Goal: Information Seeking & Learning: Learn about a topic

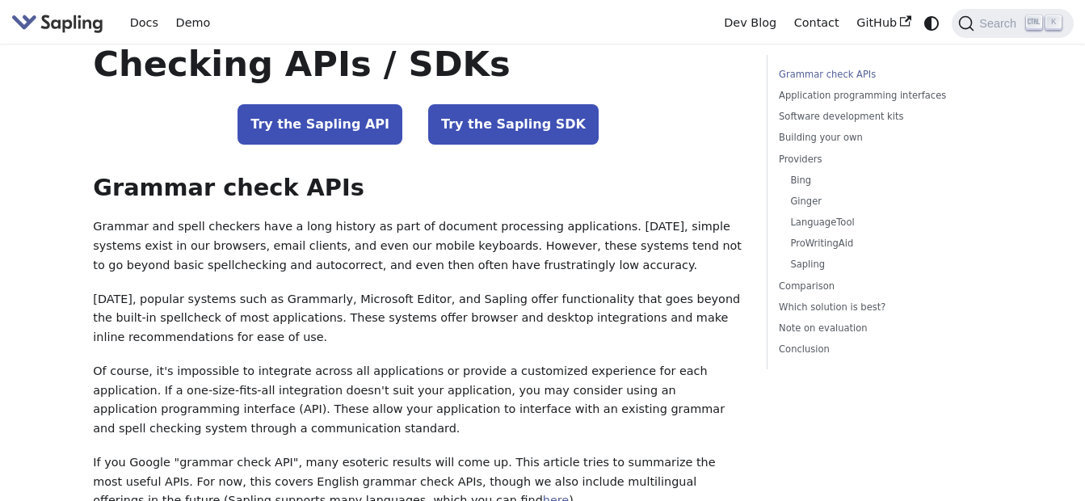
scroll to position [81, 0]
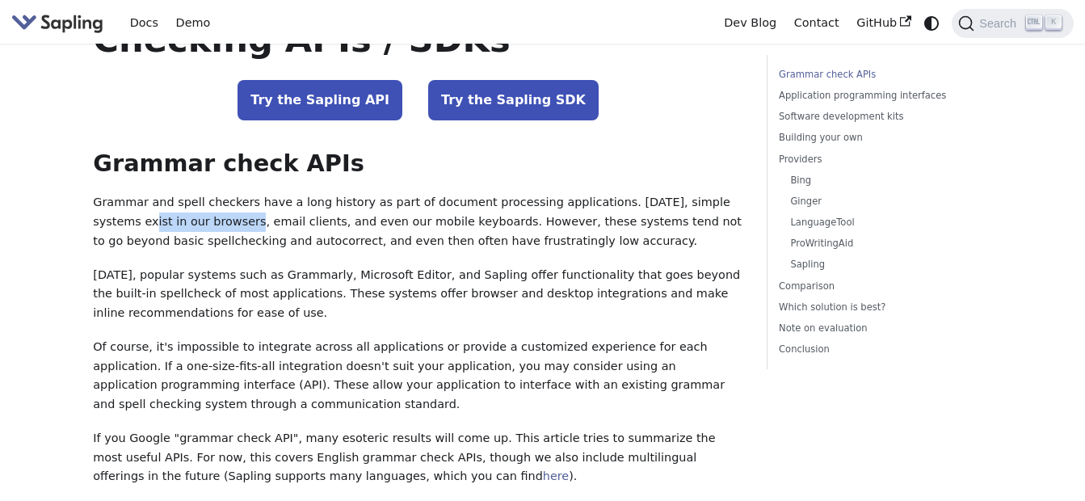
drag, startPoint x: 161, startPoint y: 221, endPoint x: 274, endPoint y: 223, distance: 113.2
click at [274, 223] on p "Grammar and spell checkers have a long history as part of document processing a…" at bounding box center [418, 221] width 651 height 57
drag, startPoint x: 274, startPoint y: 223, endPoint x: 234, endPoint y: 259, distance: 53.8
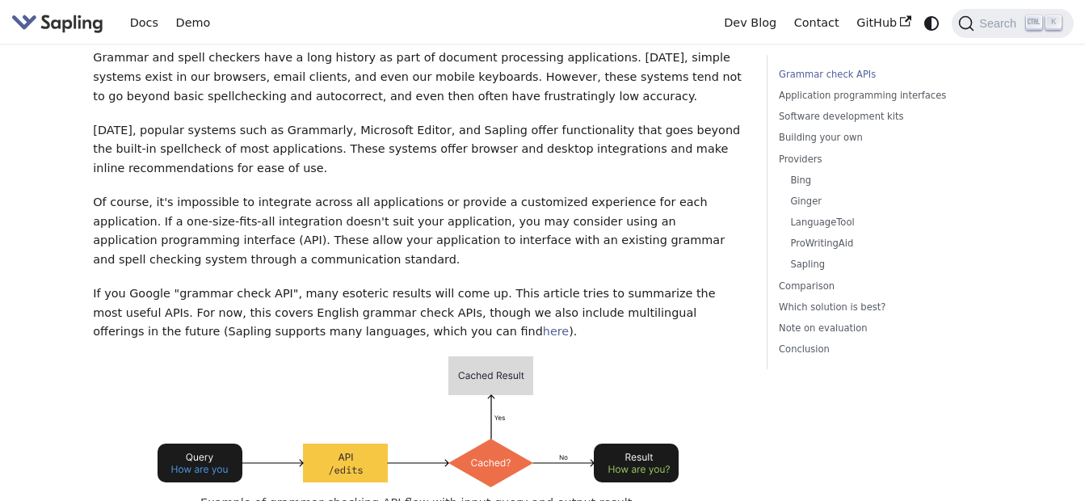
scroll to position [242, 0]
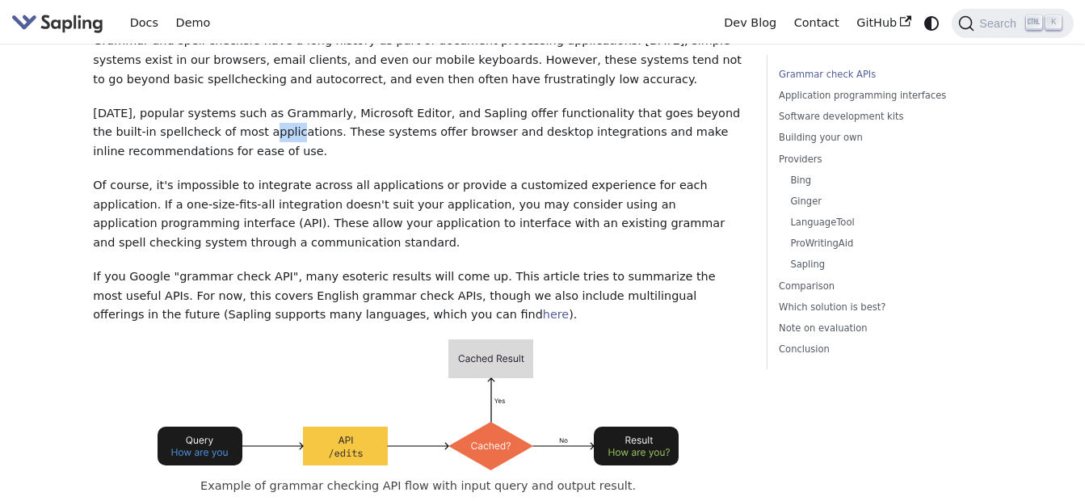
drag, startPoint x: 284, startPoint y: 133, endPoint x: 317, endPoint y: 133, distance: 32.3
click at [317, 133] on p "Today, popular systems such as Grammarly, Microsoft Editor, and Sapling offer f…" at bounding box center [418, 132] width 651 height 57
drag, startPoint x: 317, startPoint y: 133, endPoint x: 404, endPoint y: 159, distance: 91.0
click at [404, 159] on p "Today, popular systems such as Grammarly, Microsoft Editor, and Sapling offer f…" at bounding box center [418, 132] width 651 height 57
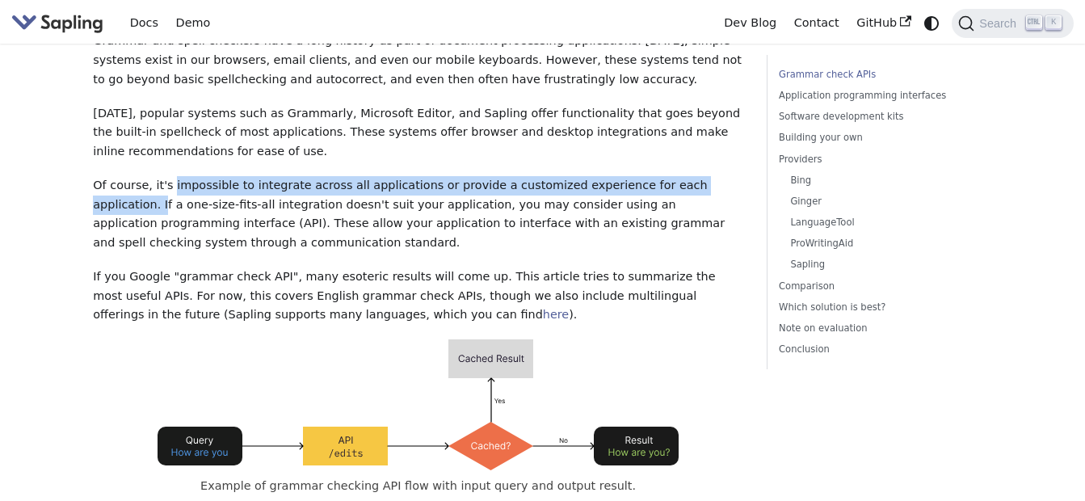
drag, startPoint x: 177, startPoint y: 183, endPoint x: 171, endPoint y: 209, distance: 25.9
click at [171, 209] on p "Of course, it's impossible to integrate across all applications or provide a cu…" at bounding box center [418, 214] width 651 height 77
drag, startPoint x: 171, startPoint y: 209, endPoint x: 360, endPoint y: 167, distance: 194.3
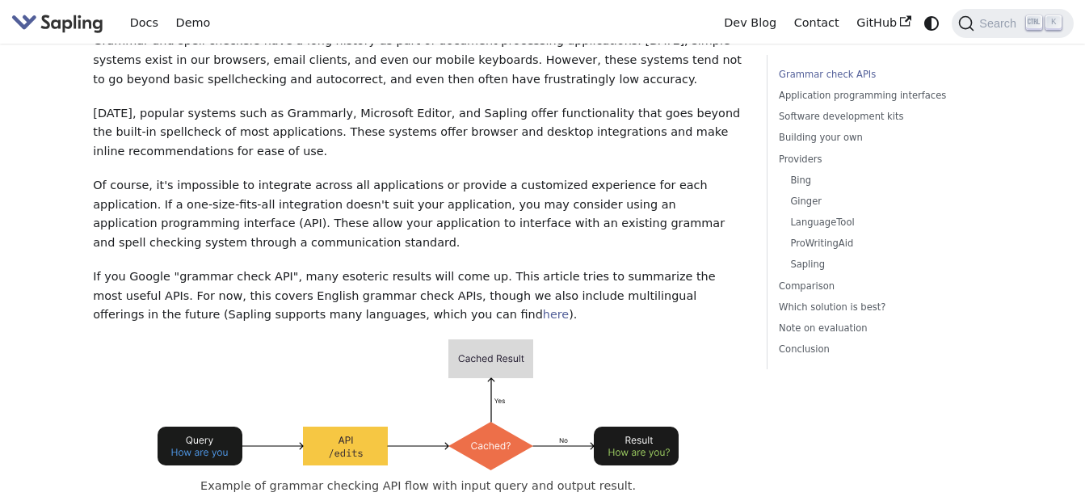
scroll to position [323, 0]
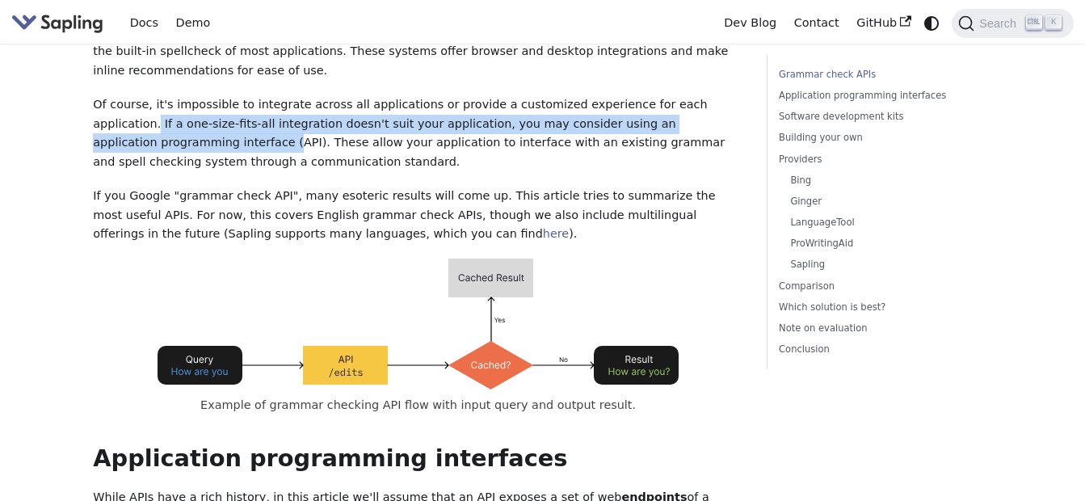
drag, startPoint x: 161, startPoint y: 121, endPoint x: 303, endPoint y: 139, distance: 143.3
click at [303, 139] on p "Of course, it's impossible to integrate across all applications or provide a cu…" at bounding box center [418, 133] width 651 height 77
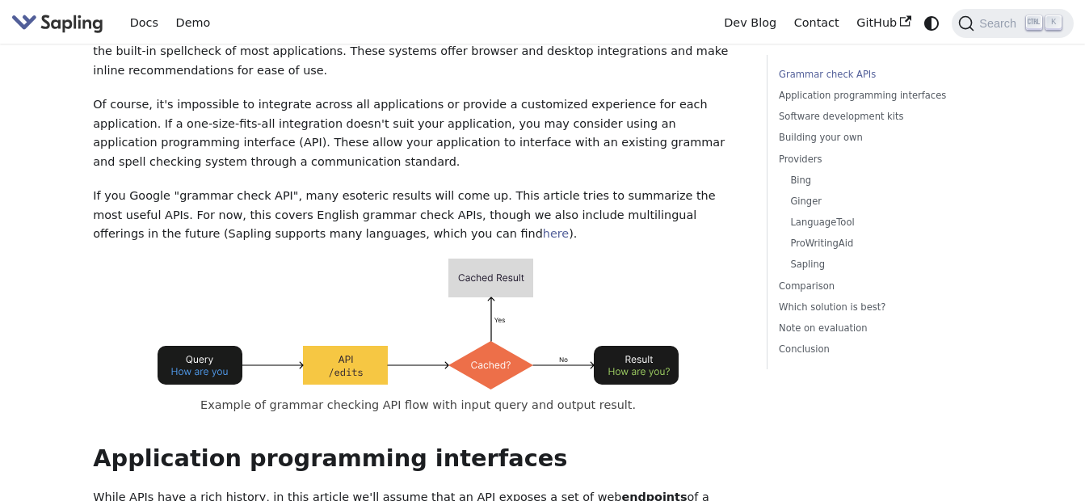
click at [586, 169] on p "Of course, it's impossible to integrate across all applications or provide a cu…" at bounding box center [418, 133] width 651 height 77
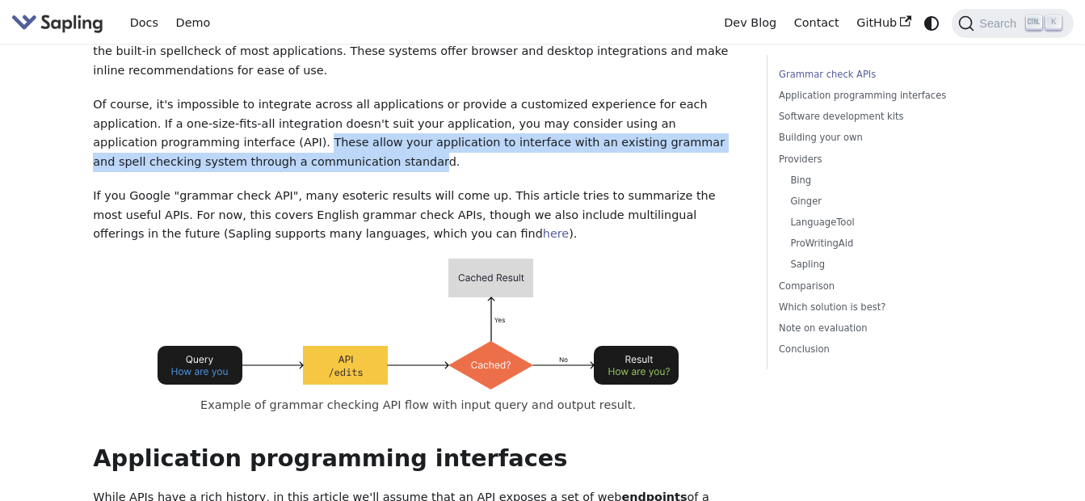
drag, startPoint x: 339, startPoint y: 139, endPoint x: 452, endPoint y: 156, distance: 113.6
click at [452, 156] on p "Of course, it's impossible to integrate across all applications or provide a cu…" at bounding box center [418, 133] width 651 height 77
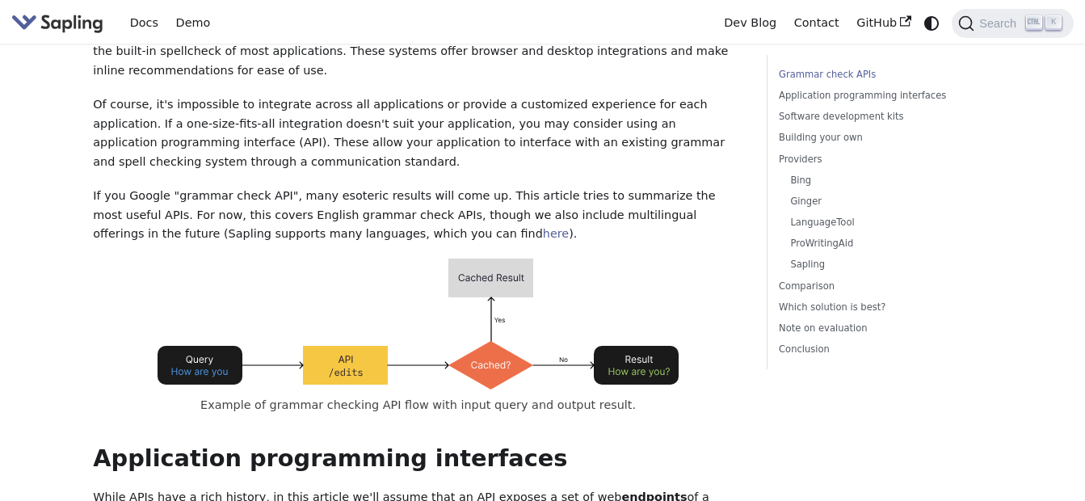
drag, startPoint x: 452, startPoint y: 156, endPoint x: 516, endPoint y: 166, distance: 65.4
click at [516, 166] on p "Of course, it's impossible to integrate across all applications or provide a cu…" at bounding box center [418, 133] width 651 height 77
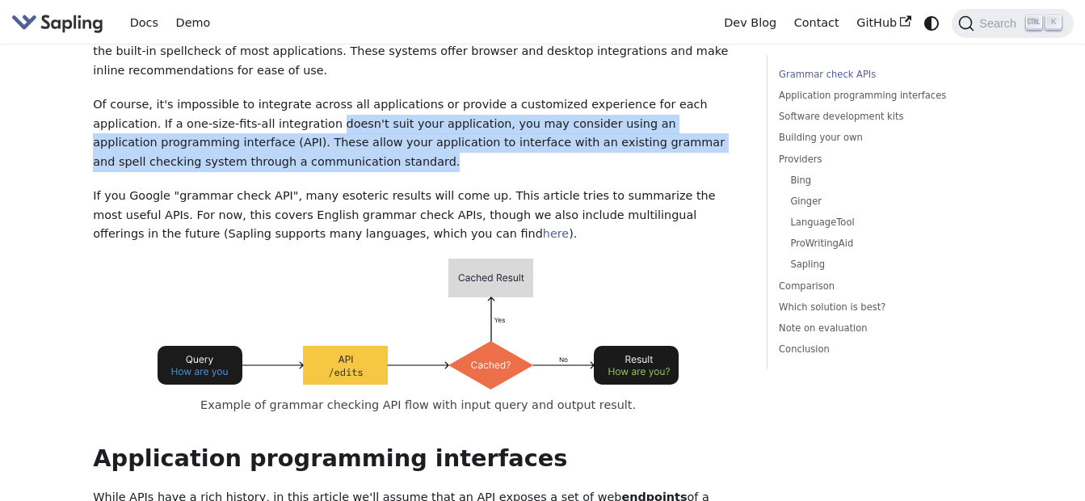
drag, startPoint x: 474, startPoint y: 161, endPoint x: 351, endPoint y: 129, distance: 127.6
click at [351, 129] on p "Of course, it's impossible to integrate across all applications or provide a cu…" at bounding box center [418, 133] width 651 height 77
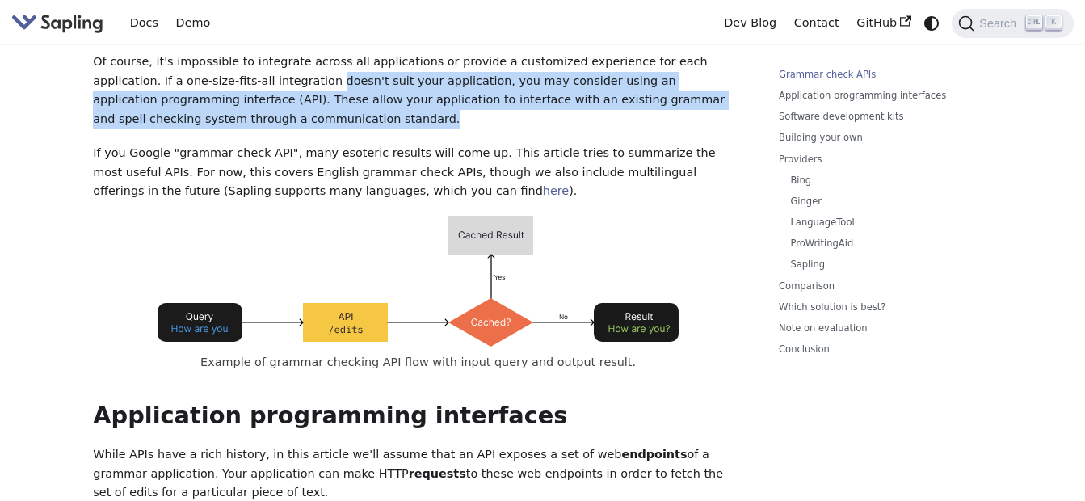
scroll to position [404, 0]
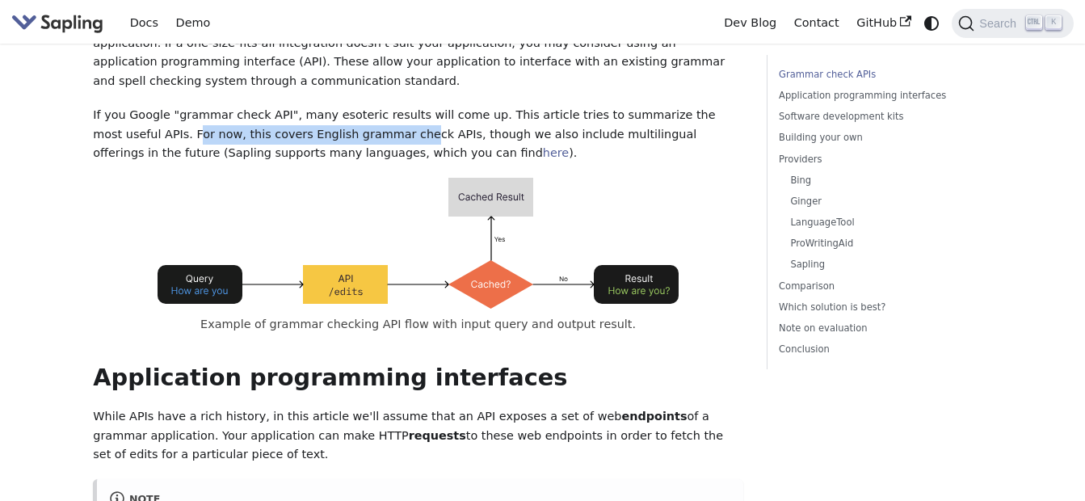
drag, startPoint x: 207, startPoint y: 137, endPoint x: 445, endPoint y: 138, distance: 238.4
click at [445, 138] on p "If you Google "grammar check API", many esoteric results will come up. This art…" at bounding box center [418, 134] width 651 height 57
click at [667, 183] on img at bounding box center [418, 243] width 521 height 131
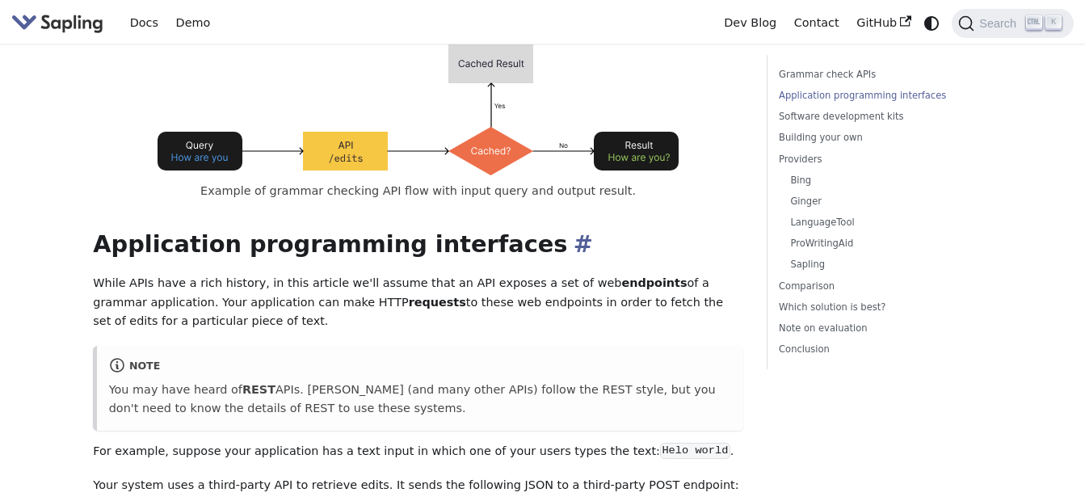
scroll to position [566, 0]
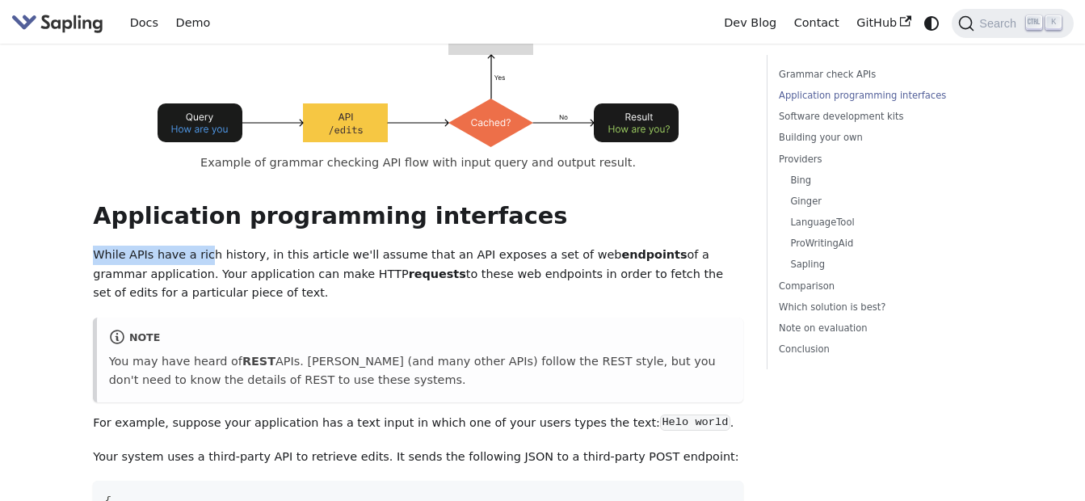
drag, startPoint x: 96, startPoint y: 248, endPoint x: 219, endPoint y: 259, distance: 123.3
click at [219, 259] on p "While APIs have a rich history, in this article we'll assume that an API expose…" at bounding box center [418, 274] width 651 height 57
click at [537, 302] on p "While APIs have a rich history, in this article we'll assume that an API expose…" at bounding box center [418, 274] width 651 height 57
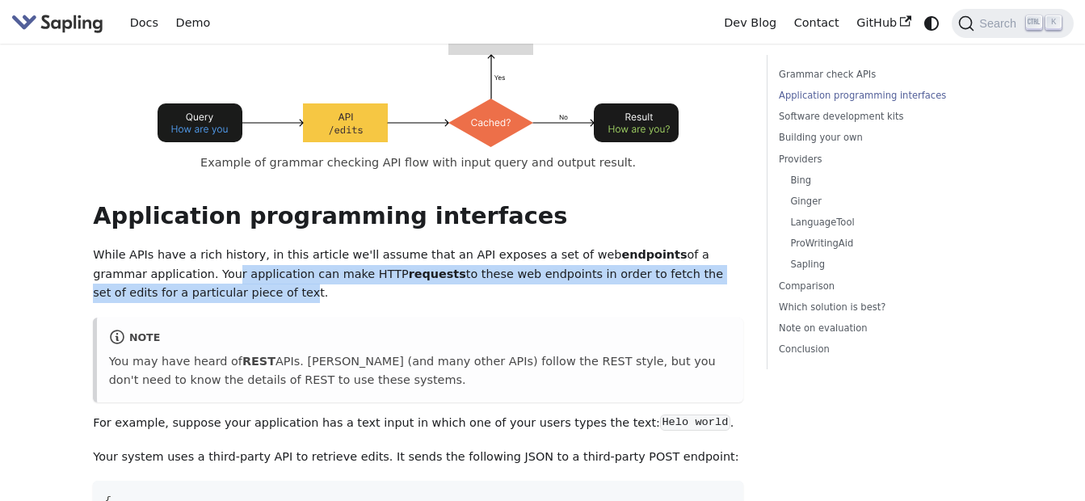
drag, startPoint x: 233, startPoint y: 276, endPoint x: 314, endPoint y: 289, distance: 82.6
click at [314, 289] on p "While APIs have a rich history, in this article we'll assume that an API expose…" at bounding box center [418, 274] width 651 height 57
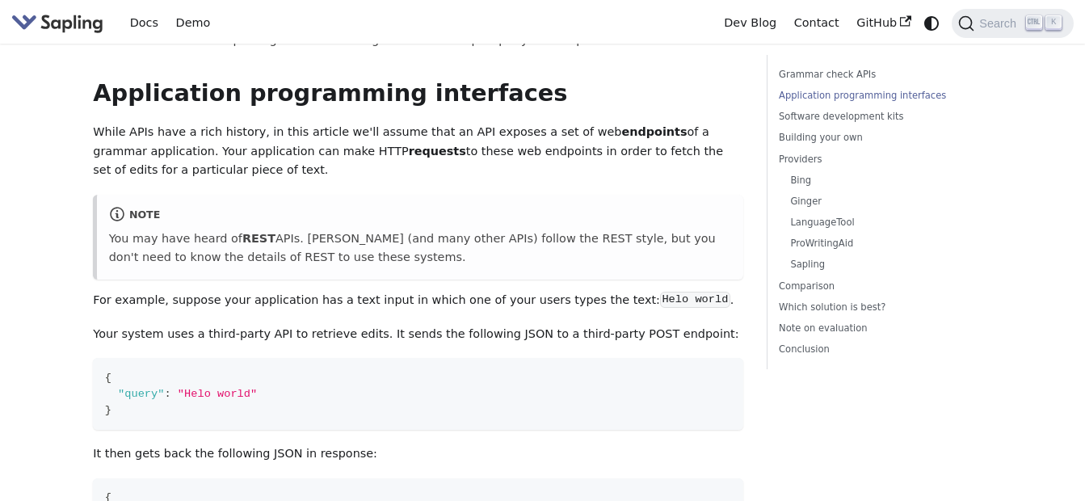
scroll to position [727, 0]
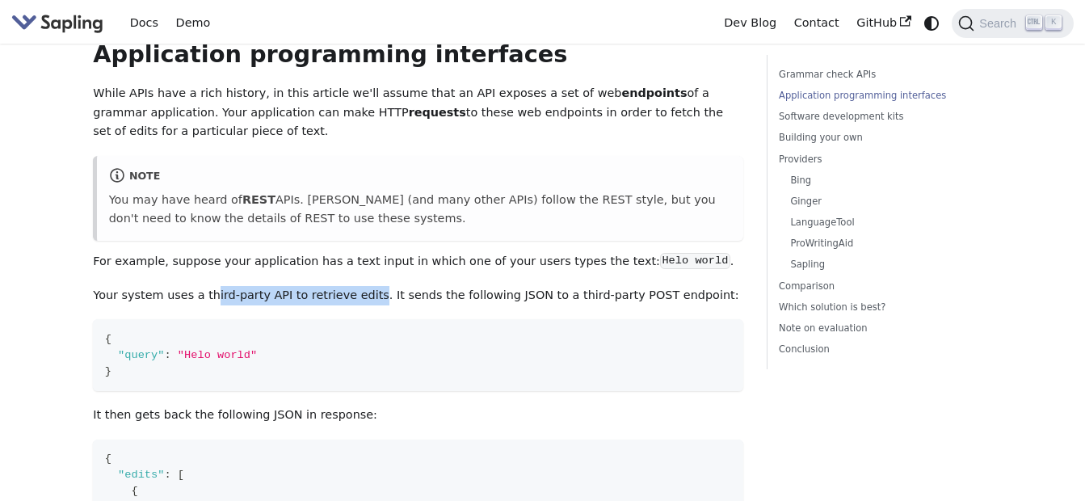
drag, startPoint x: 224, startPoint y: 296, endPoint x: 395, endPoint y: 300, distance: 171.4
click at [395, 300] on p "Your system uses a third-party API to retrieve edits. It sends the following JS…" at bounding box center [418, 295] width 651 height 19
drag, startPoint x: 395, startPoint y: 300, endPoint x: 568, endPoint y: 317, distance: 173.8
click at [568, 305] on p "Your system uses a third-party API to retrieve edits. It sends the following JS…" at bounding box center [418, 295] width 651 height 19
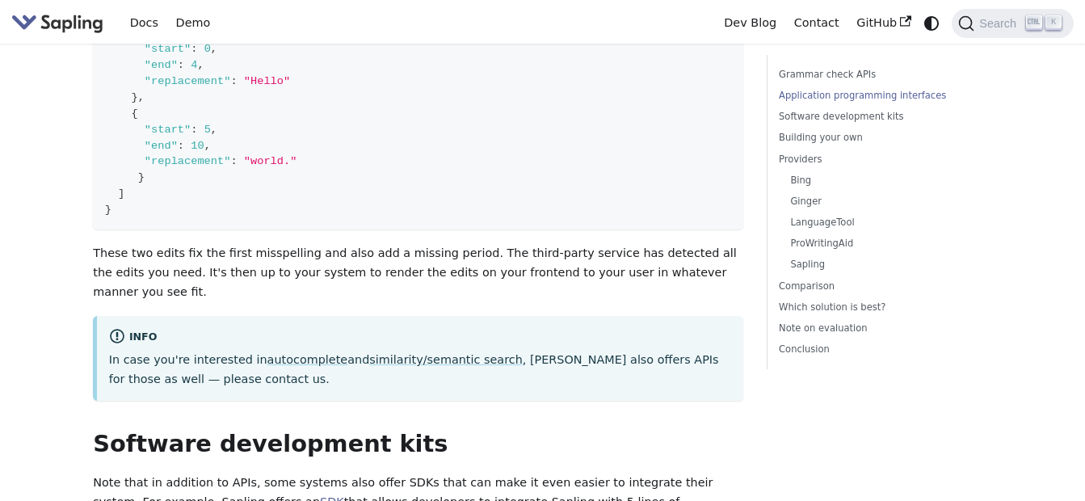
scroll to position [1212, 0]
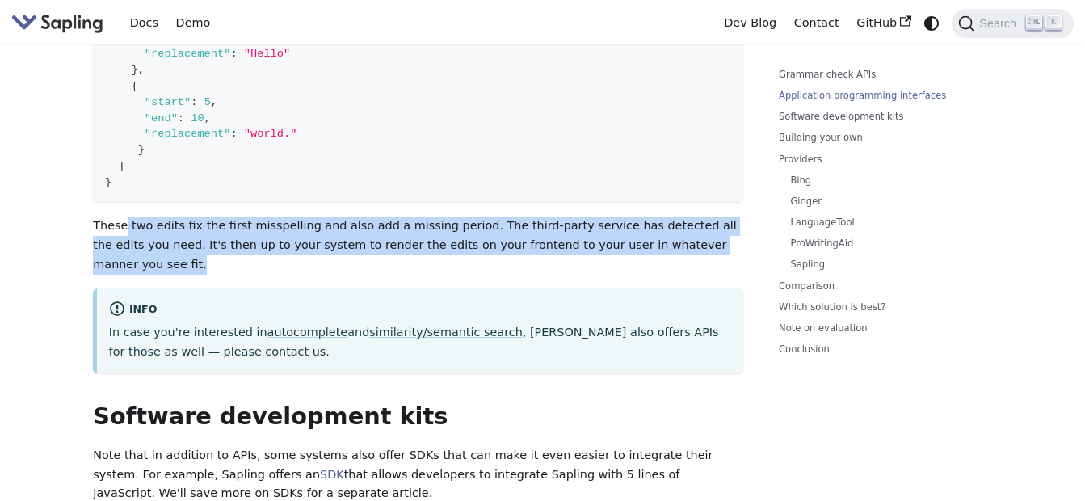
drag, startPoint x: 232, startPoint y: 279, endPoint x: 127, endPoint y: 238, distance: 112.6
click at [127, 238] on p "These two edits fix the first misspelling and also add a missing period. The th…" at bounding box center [418, 245] width 651 height 57
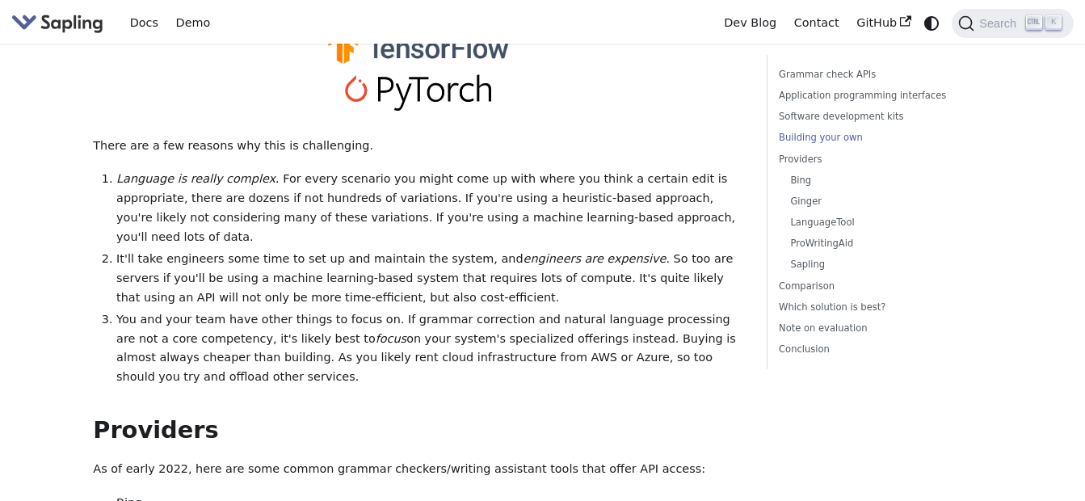
scroll to position [1859, 0]
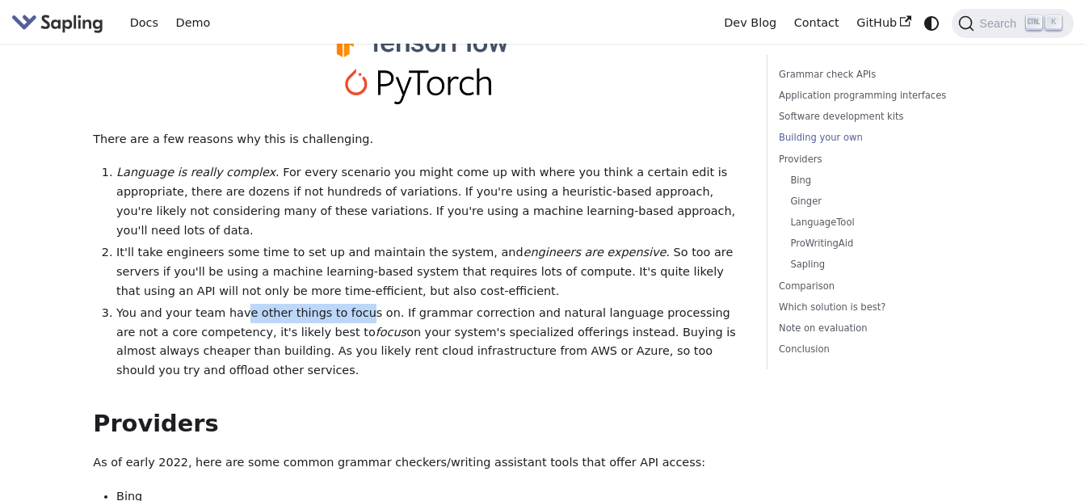
drag, startPoint x: 253, startPoint y: 335, endPoint x: 379, endPoint y: 337, distance: 126.1
click at [379, 337] on li "You and your team have other things to focus on. If grammar correction and natu…" at bounding box center [429, 342] width 627 height 77
drag, startPoint x: 379, startPoint y: 337, endPoint x: 452, endPoint y: 401, distance: 96.8
drag, startPoint x: 411, startPoint y: 328, endPoint x: 402, endPoint y: 393, distance: 65.2
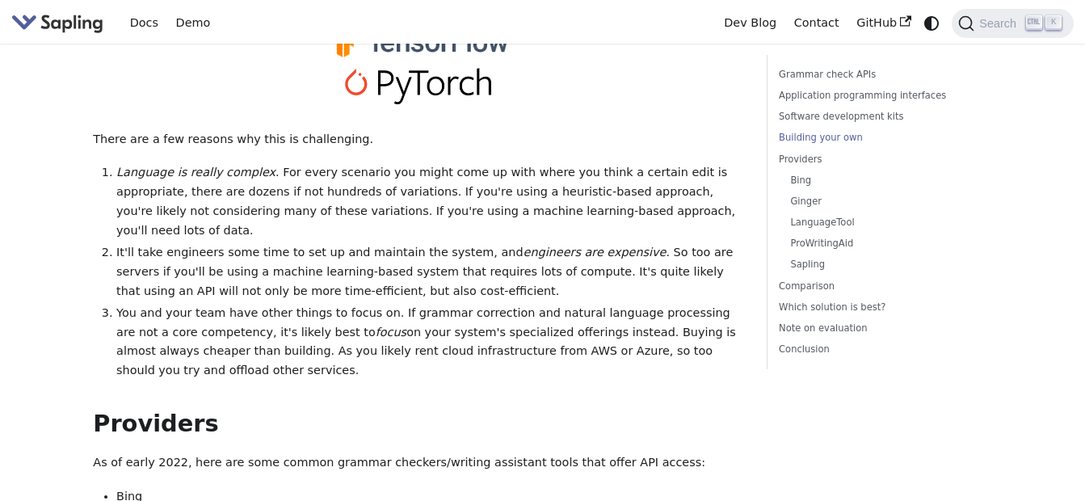
click at [402, 381] on li "You and your team have other things to focus on. If grammar correction and natu…" at bounding box center [429, 342] width 627 height 77
drag, startPoint x: 402, startPoint y: 393, endPoint x: 382, endPoint y: 408, distance: 25.4
drag, startPoint x: 387, startPoint y: 385, endPoint x: 414, endPoint y: 330, distance: 61.8
click at [414, 330] on li "You and your team have other things to focus on. If grammar correction and natu…" at bounding box center [429, 342] width 627 height 77
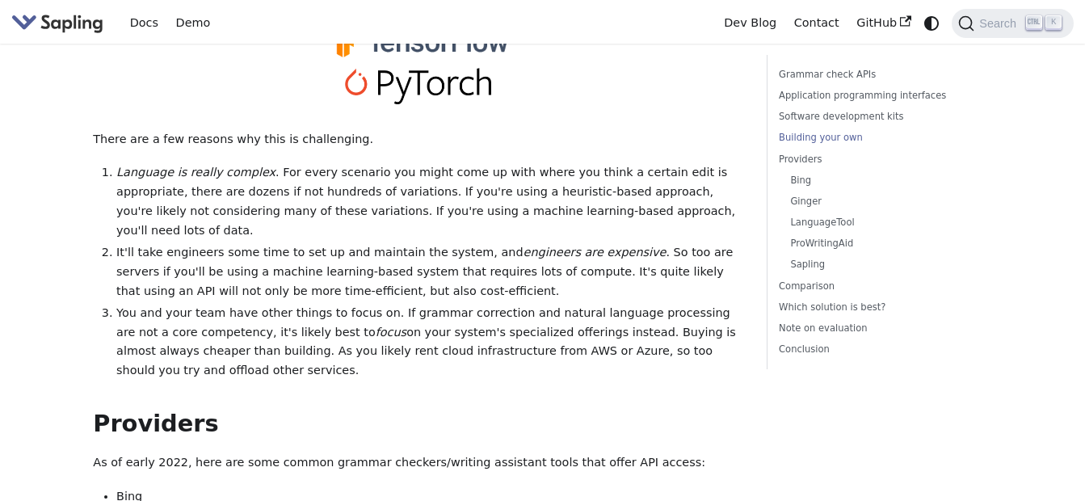
drag, startPoint x: 414, startPoint y: 330, endPoint x: 389, endPoint y: 398, distance: 73.1
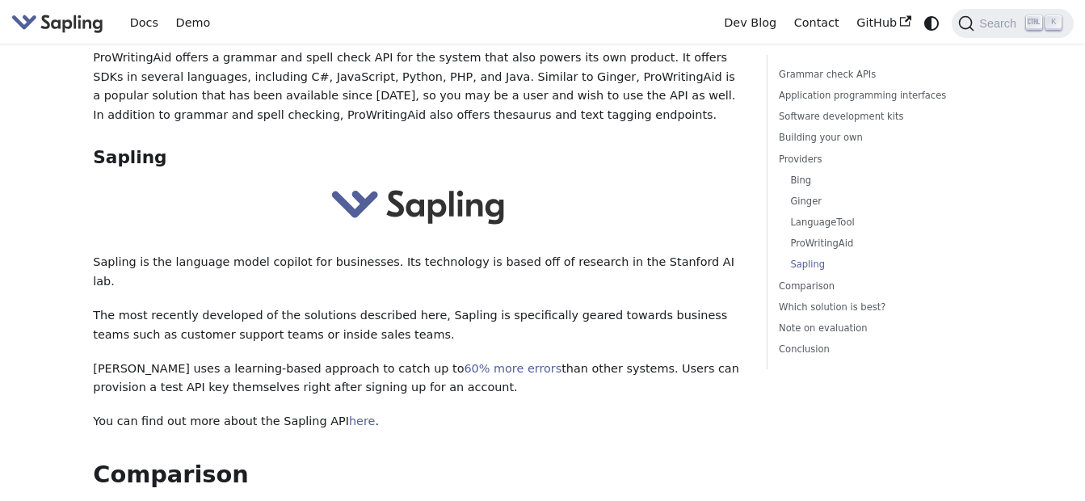
scroll to position [3556, 0]
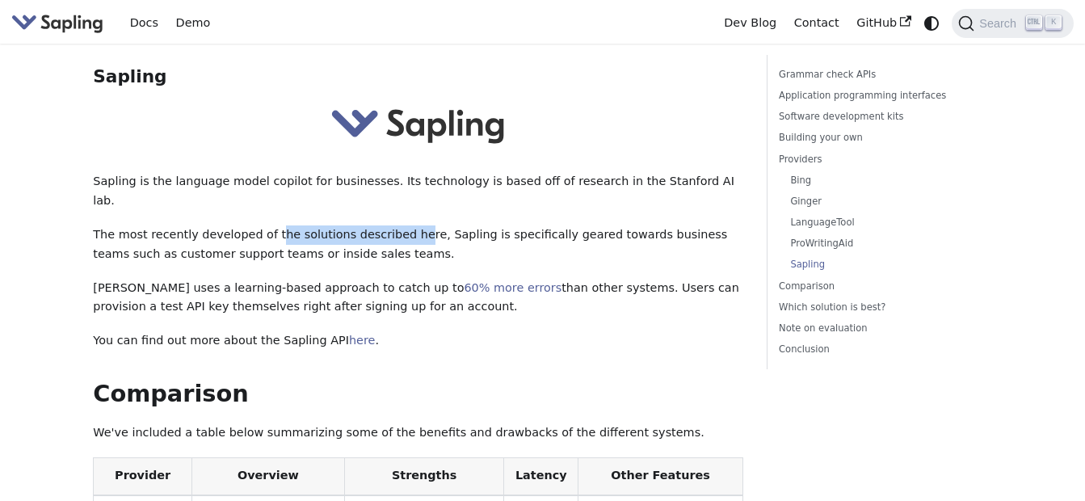
drag, startPoint x: 290, startPoint y: 263, endPoint x: 437, endPoint y: 265, distance: 147.1
click at [437, 264] on p "The most recently developed of the solutions described here, Sapling is specifi…" at bounding box center [418, 244] width 651 height 39
drag, startPoint x: 437, startPoint y: 265, endPoint x: 521, endPoint y: 298, distance: 90.3
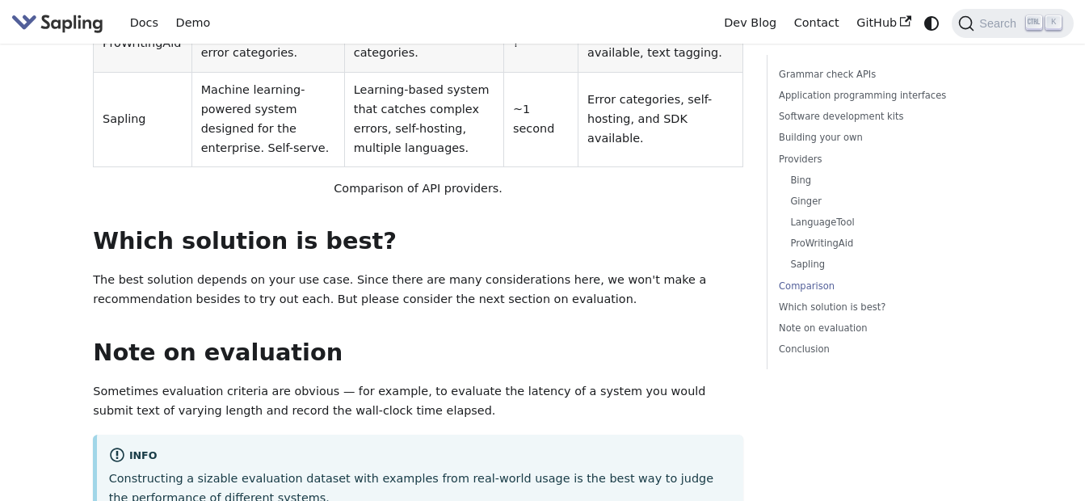
scroll to position [4364, 0]
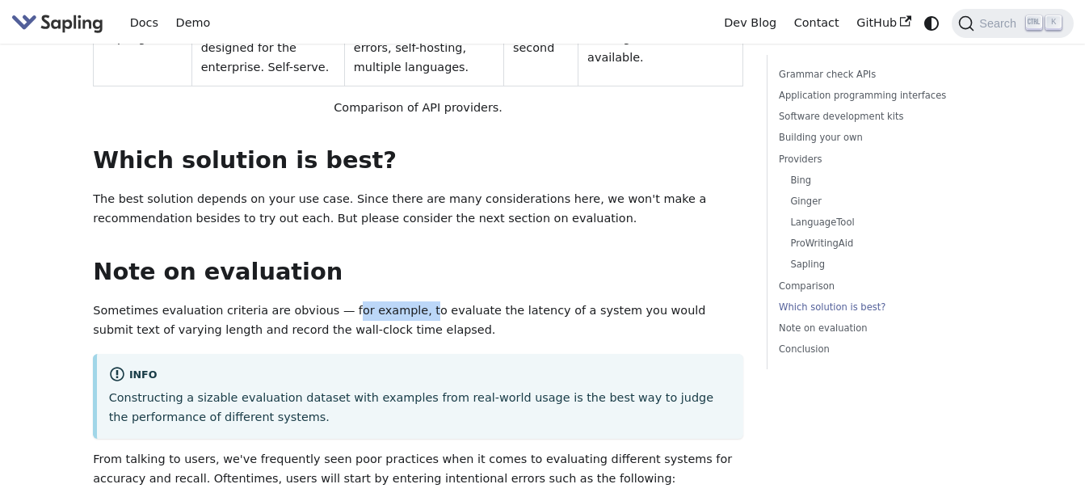
drag, startPoint x: 396, startPoint y: 340, endPoint x: 443, endPoint y: 347, distance: 47.3
click at [443, 340] on p "Sometimes evaluation criteria are obvious — for example, to evaluate the latenc…" at bounding box center [418, 320] width 651 height 39
drag, startPoint x: 443, startPoint y: 347, endPoint x: 596, endPoint y: 369, distance: 154.3
click at [596, 340] on p "Sometimes evaluation criteria are obvious — for example, to evaluate the latenc…" at bounding box center [418, 320] width 651 height 39
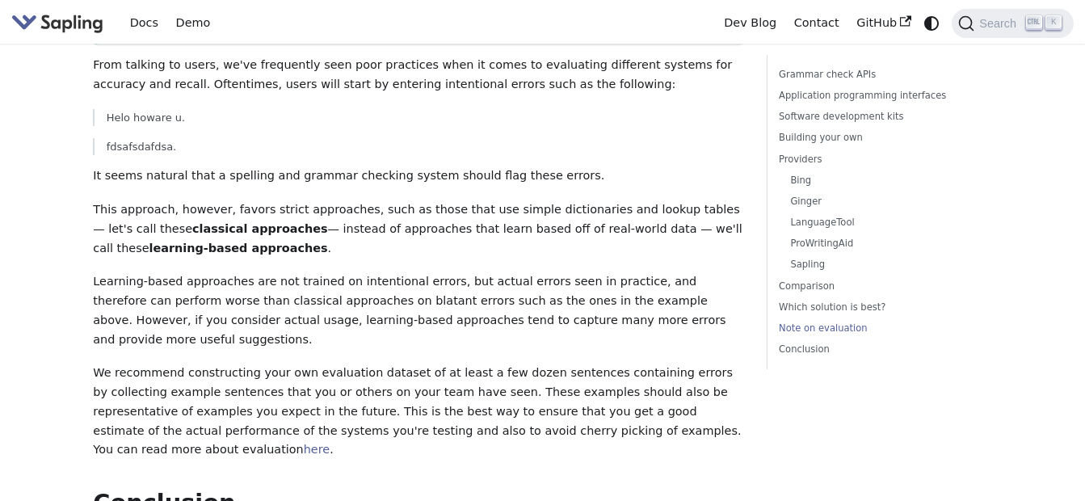
scroll to position [4768, 0]
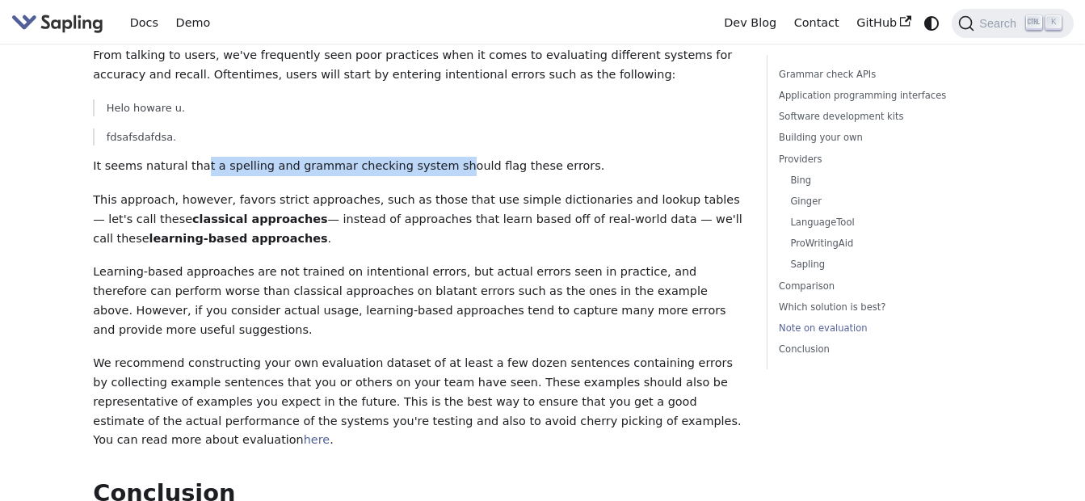
drag, startPoint x: 264, startPoint y: 200, endPoint x: 482, endPoint y: 200, distance: 217.4
click at [482, 176] on p "It seems natural that a spelling and grammar checking system should flag these …" at bounding box center [418, 166] width 651 height 19
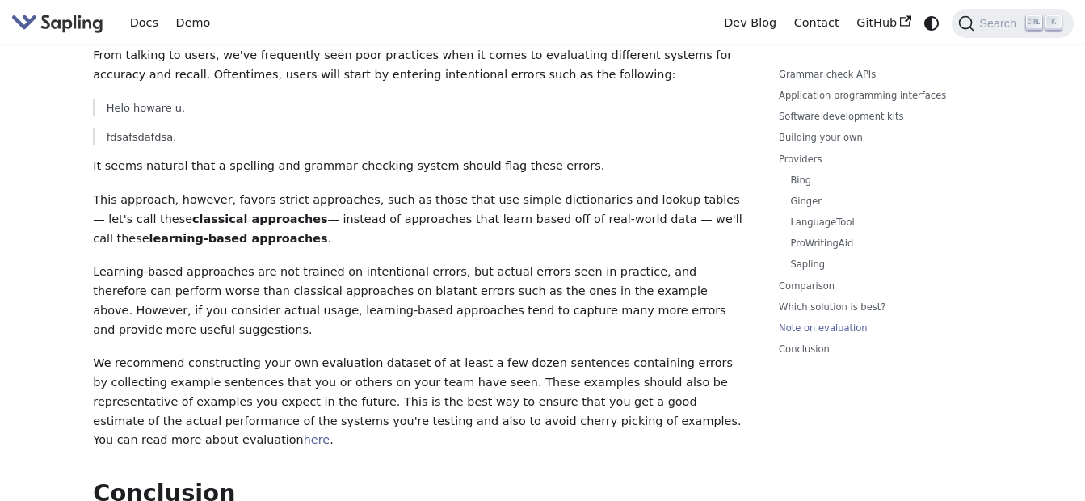
drag, startPoint x: 482, startPoint y: 200, endPoint x: 508, endPoint y: 257, distance: 62.2
click at [508, 248] on p "This approach, however, favors strict approaches, such as those that use simple…" at bounding box center [418, 219] width 651 height 57
drag, startPoint x: 391, startPoint y: 227, endPoint x: 493, endPoint y: 226, distance: 101.8
click at [493, 226] on p "This approach, however, favors strict approaches, such as those that use simple…" at bounding box center [418, 219] width 651 height 57
drag, startPoint x: 493, startPoint y: 226, endPoint x: 478, endPoint y: 259, distance: 36.2
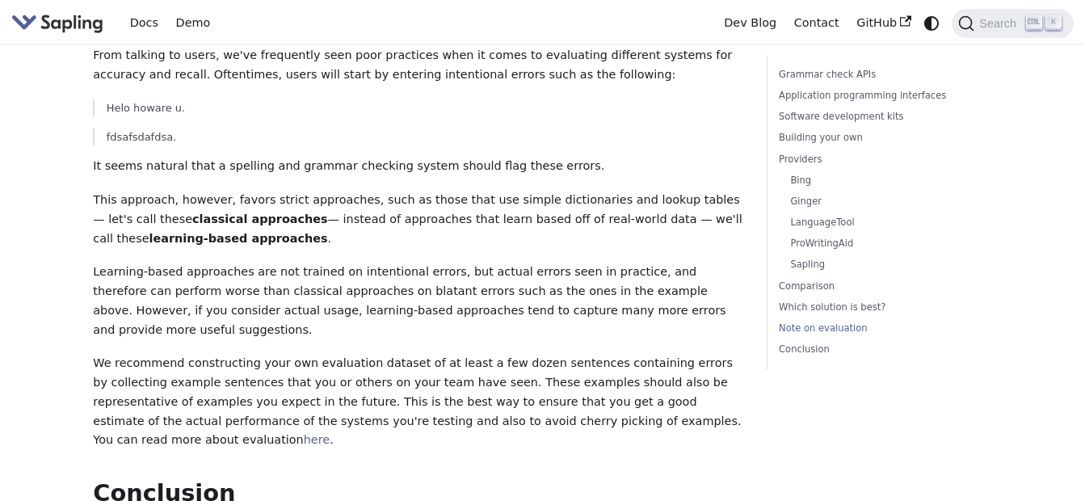
click at [478, 248] on p "This approach, however, favors strict approaches, such as those that use simple…" at bounding box center [418, 219] width 651 height 57
drag, startPoint x: 98, startPoint y: 306, endPoint x: 333, endPoint y: 307, distance: 235.2
click at [333, 307] on p "Learning-based approaches are not trained on intentional errors, but actual err…" at bounding box center [418, 301] width 651 height 77
click at [614, 248] on p "This approach, however, favors strict approaches, such as those that use simple…" at bounding box center [418, 219] width 651 height 57
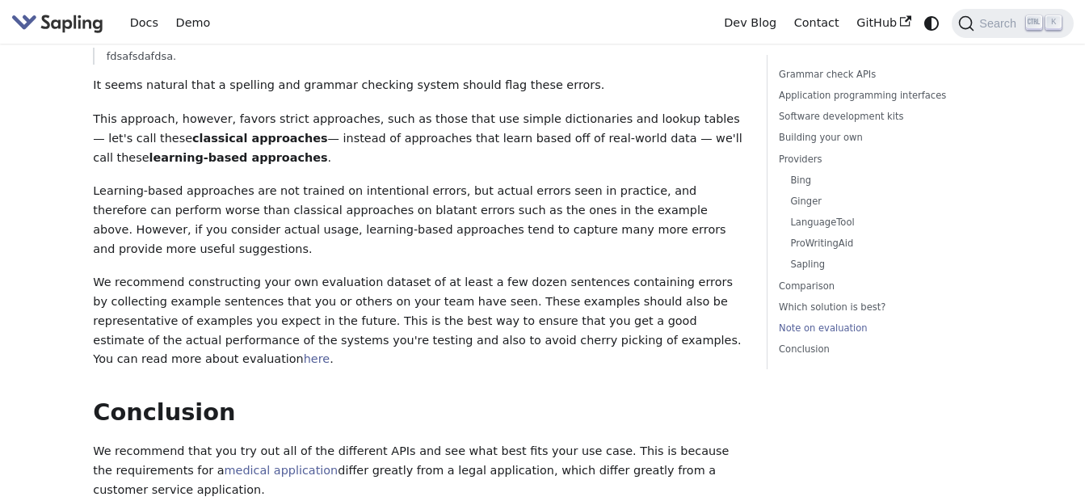
scroll to position [4930, 0]
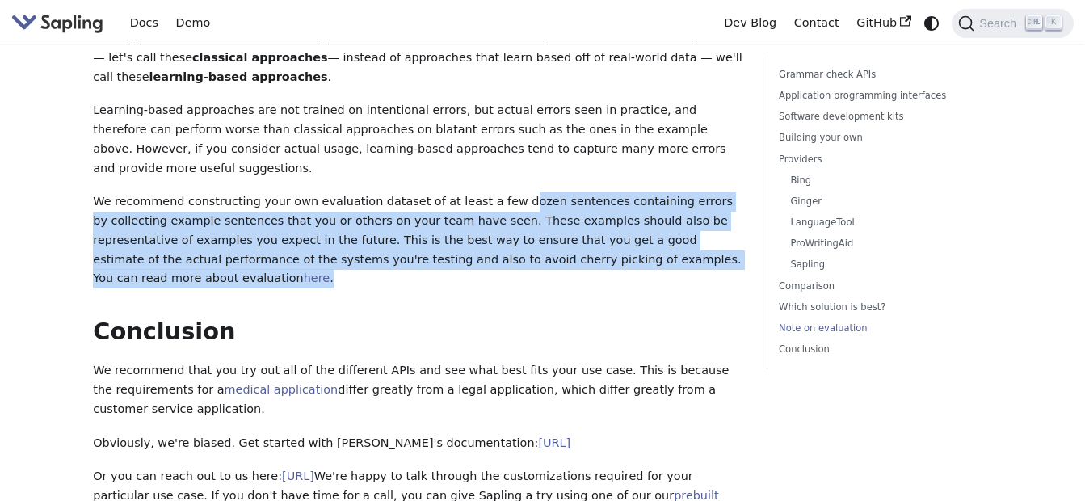
drag, startPoint x: 541, startPoint y: 242, endPoint x: 539, endPoint y: 304, distance: 62.3
click at [539, 289] on p "We recommend constructing your own evaluation dataset of at least a few dozen s…" at bounding box center [418, 240] width 651 height 96
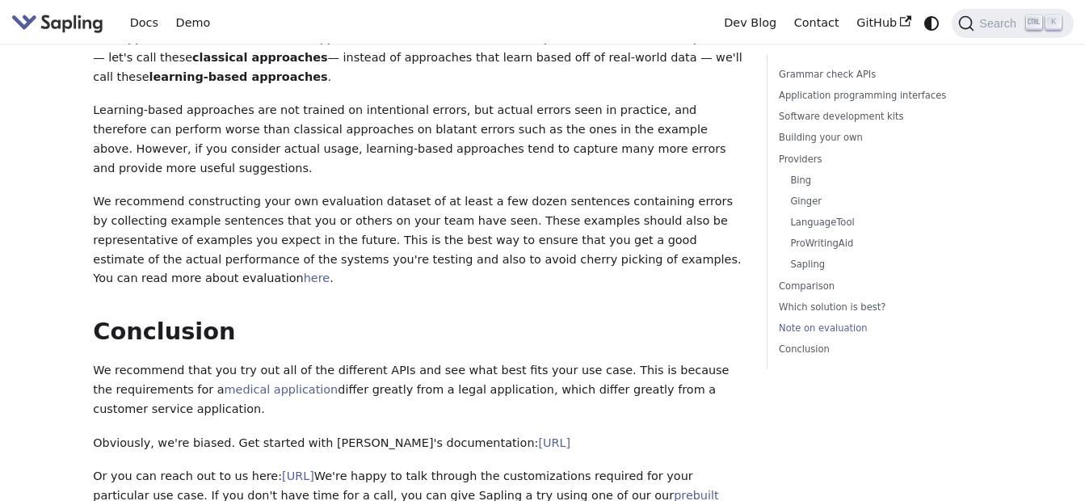
drag, startPoint x: 539, startPoint y: 304, endPoint x: 488, endPoint y: 336, distance: 60.3
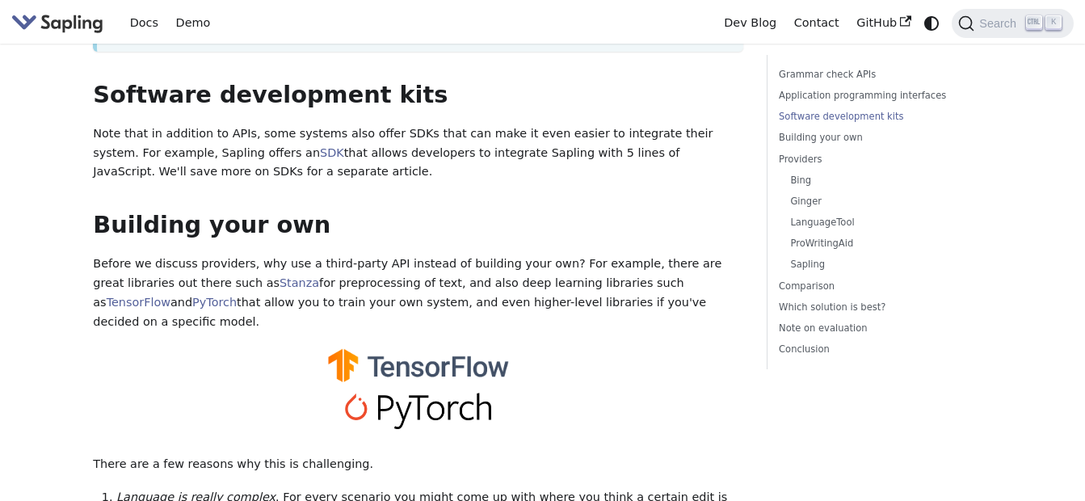
scroll to position [1536, 0]
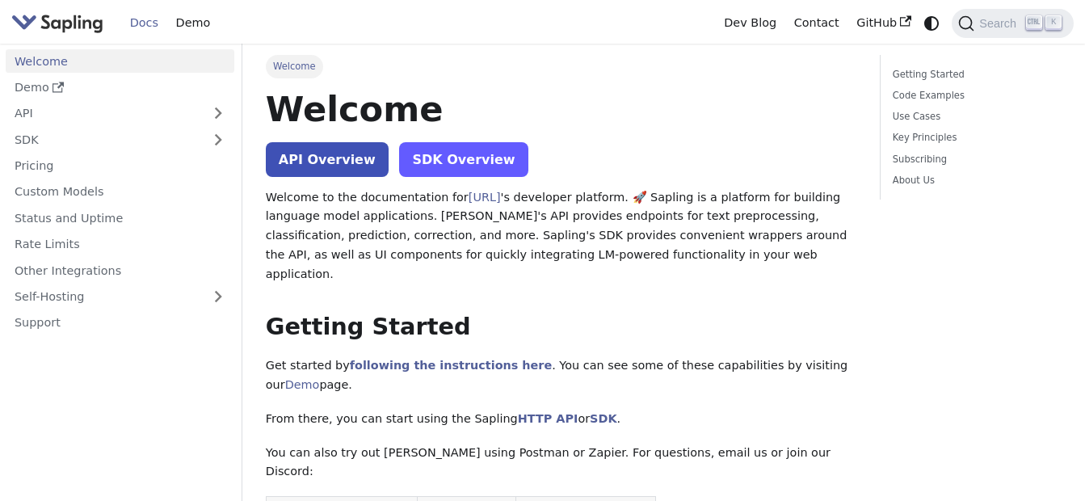
click at [459, 150] on link "SDK Overview" at bounding box center [463, 159] width 128 height 35
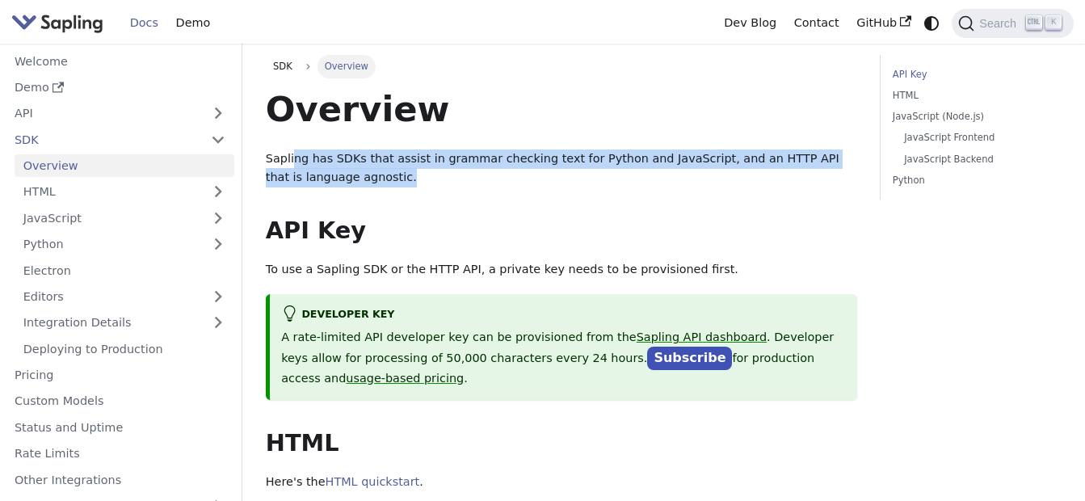
drag, startPoint x: 453, startPoint y: 178, endPoint x: 297, endPoint y: 161, distance: 156.9
click at [297, 161] on p "Sapling has SDKs that assist in grammar checking text for Python and JavaScript…" at bounding box center [562, 169] width 592 height 39
click at [667, 187] on p "Sapling has SDKs that assist in grammar checking text for Python and JavaScript…" at bounding box center [562, 169] width 592 height 39
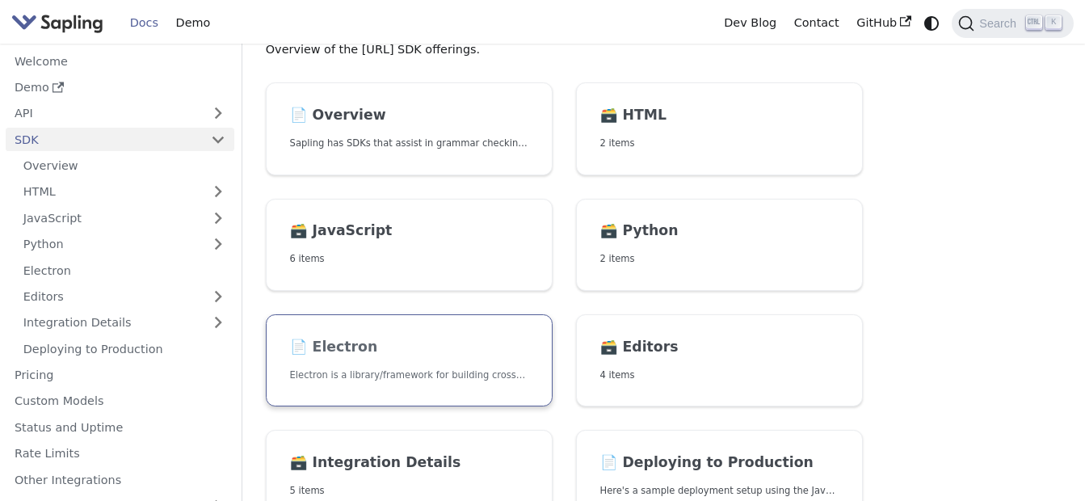
scroll to position [81, 0]
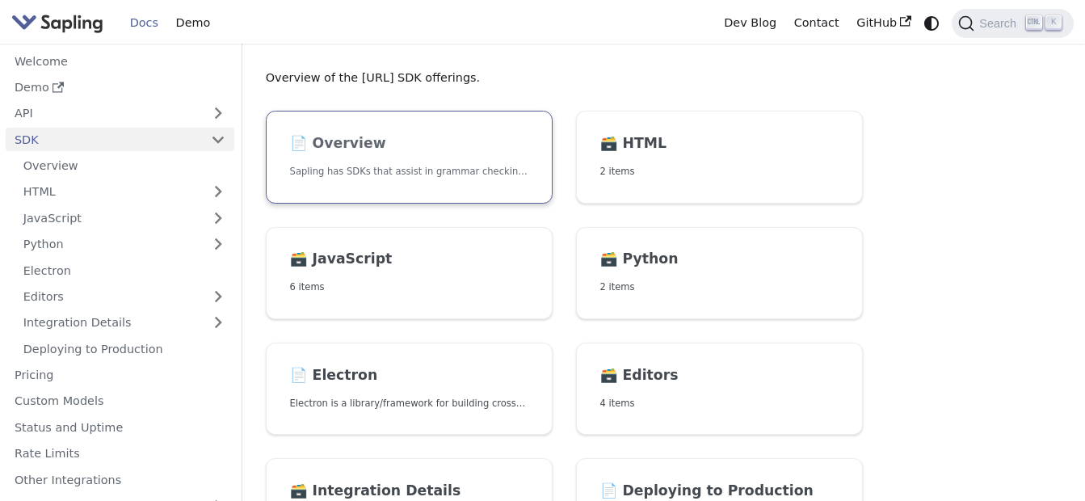
click at [440, 180] on link "📄️ Overview Sapling has SDKs that assist in grammar checking text for Python an…" at bounding box center [409, 157] width 287 height 93
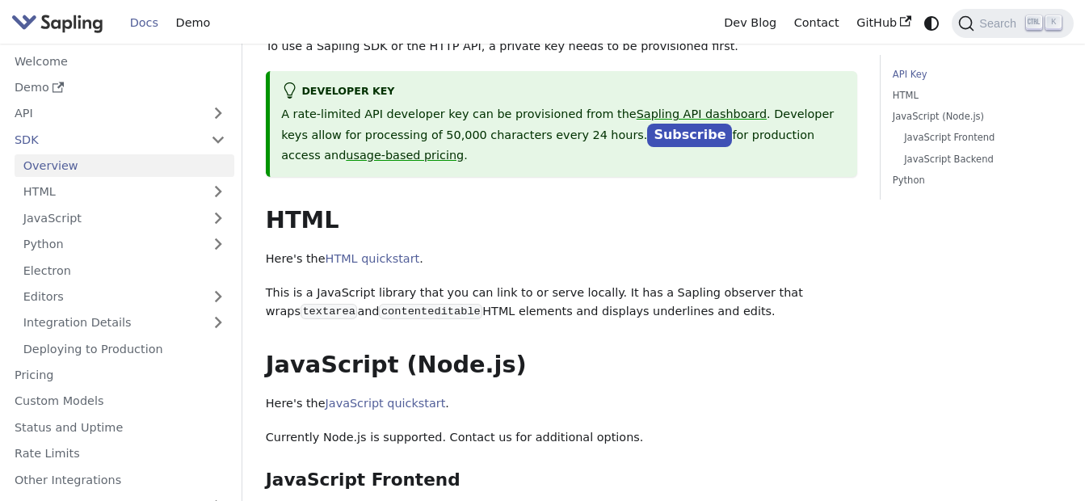
scroll to position [242, 0]
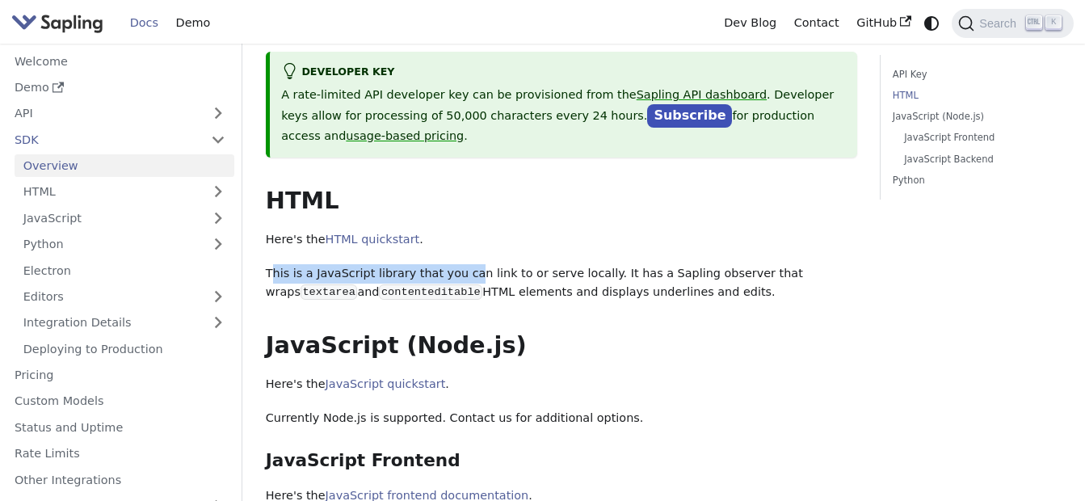
drag, startPoint x: 271, startPoint y: 272, endPoint x: 491, endPoint y: 281, distance: 220.0
click at [491, 281] on p "This is a JavaScript library that you can link to or serve locally. It has a Sa…" at bounding box center [562, 283] width 592 height 39
drag, startPoint x: 491, startPoint y: 281, endPoint x: 648, endPoint y: 314, distance: 161.0
click at [648, 314] on div "Overview Sapling has SDKs that assist in grammar checking text for Python and J…" at bounding box center [562, 373] width 592 height 1056
drag, startPoint x: 644, startPoint y: 272, endPoint x: 763, endPoint y: 283, distance: 119.3
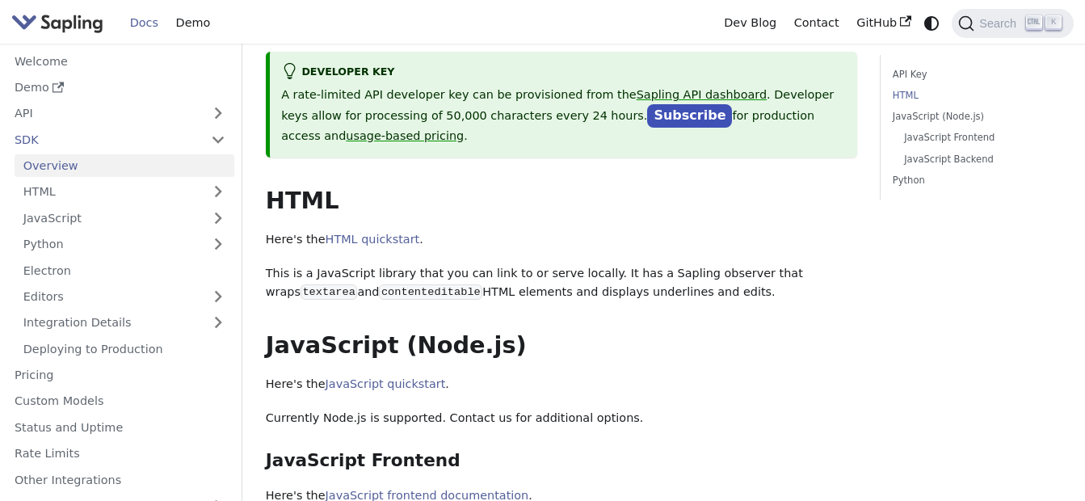
click at [763, 283] on p "This is a JavaScript library that you can link to or serve locally. It has a Sa…" at bounding box center [562, 283] width 592 height 39
drag, startPoint x: 763, startPoint y: 283, endPoint x: 735, endPoint y: 322, distance: 48.2
click at [735, 322] on div "Overview Sapling has SDKs that assist in grammar checking text for Python and J…" at bounding box center [562, 373] width 592 height 1056
drag, startPoint x: 761, startPoint y: 288, endPoint x: 653, endPoint y: 254, distance: 113.5
click at [653, 254] on div "Overview Sapling has SDKs that assist in grammar checking text for Python and J…" at bounding box center [562, 373] width 592 height 1056
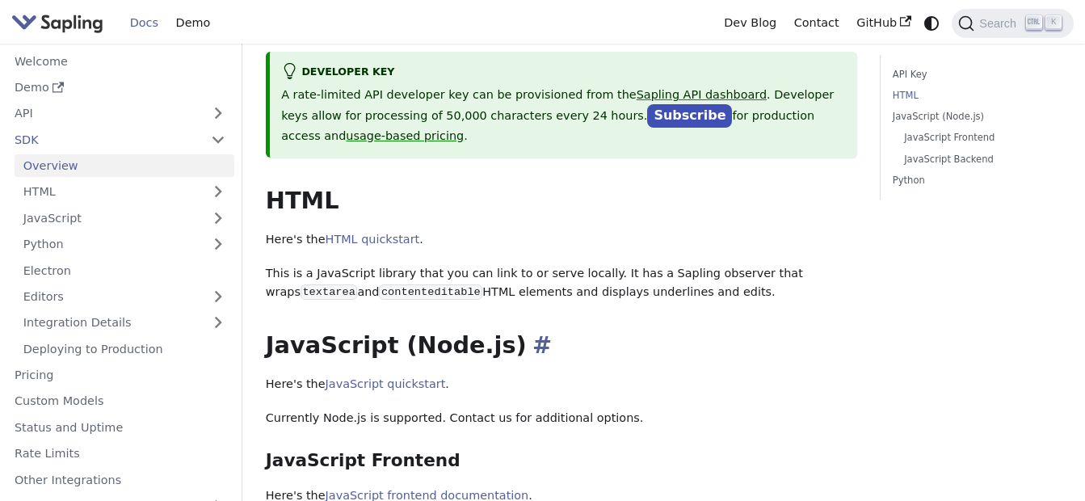
drag, startPoint x: 653, startPoint y: 254, endPoint x: 637, endPoint y: 335, distance: 82.4
click at [637, 335] on h2 "JavaScript (Node.js) ​" at bounding box center [562, 345] width 592 height 29
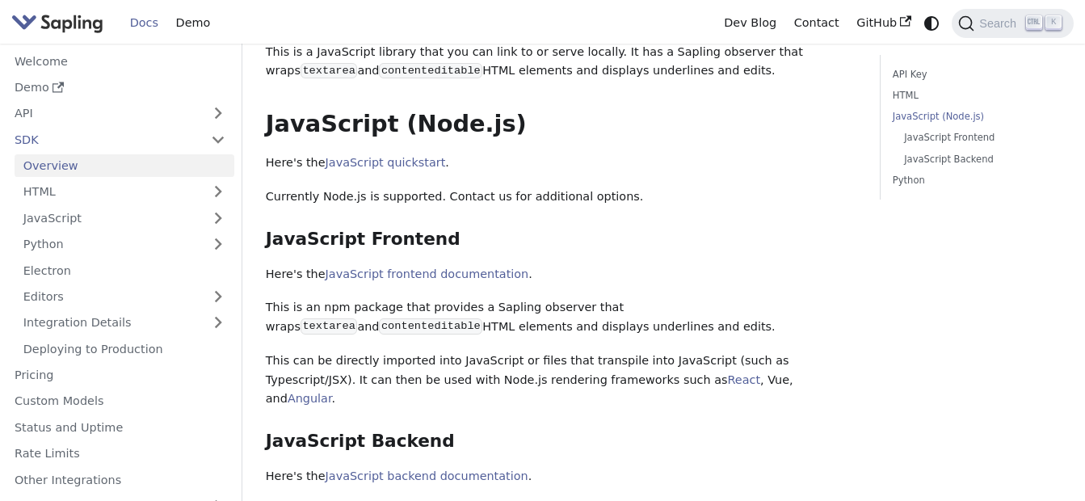
scroll to position [485, 0]
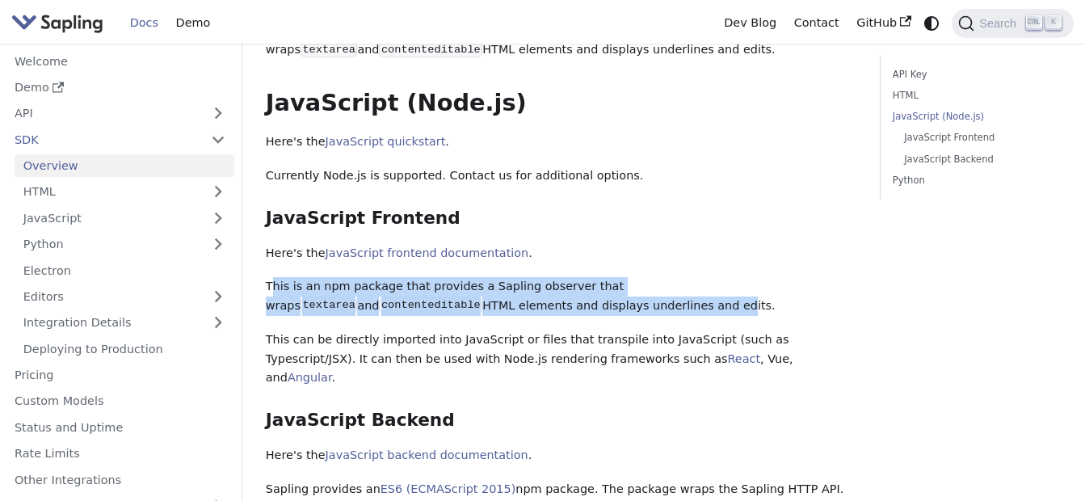
drag, startPoint x: 300, startPoint y: 287, endPoint x: 533, endPoint y: 301, distance: 234.0
click at [533, 301] on p "This is an npm package that provides a Sapling observer that wraps textarea and…" at bounding box center [562, 296] width 592 height 39
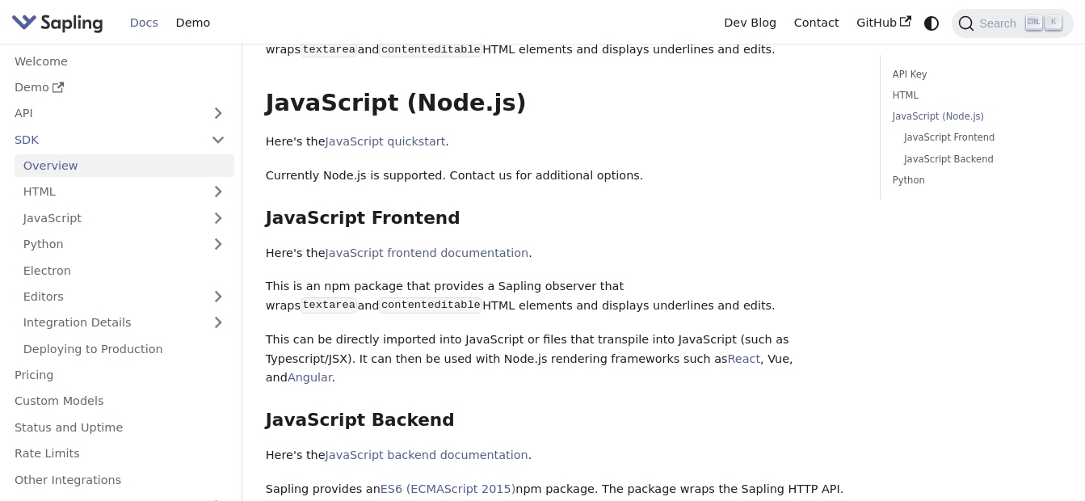
drag, startPoint x: 533, startPoint y: 301, endPoint x: 600, endPoint y: 401, distance: 119.9
click at [600, 401] on div "Overview Sapling has SDKs that assist in grammar checking text for Python and J…" at bounding box center [562, 130] width 592 height 1056
drag, startPoint x: 280, startPoint y: 337, endPoint x: 521, endPoint y: 337, distance: 240.8
click at [521, 337] on p "This can be directly imported into JavaScript or files that transpile into Java…" at bounding box center [562, 359] width 592 height 57
drag, startPoint x: 521, startPoint y: 337, endPoint x: 571, endPoint y: 386, distance: 69.7
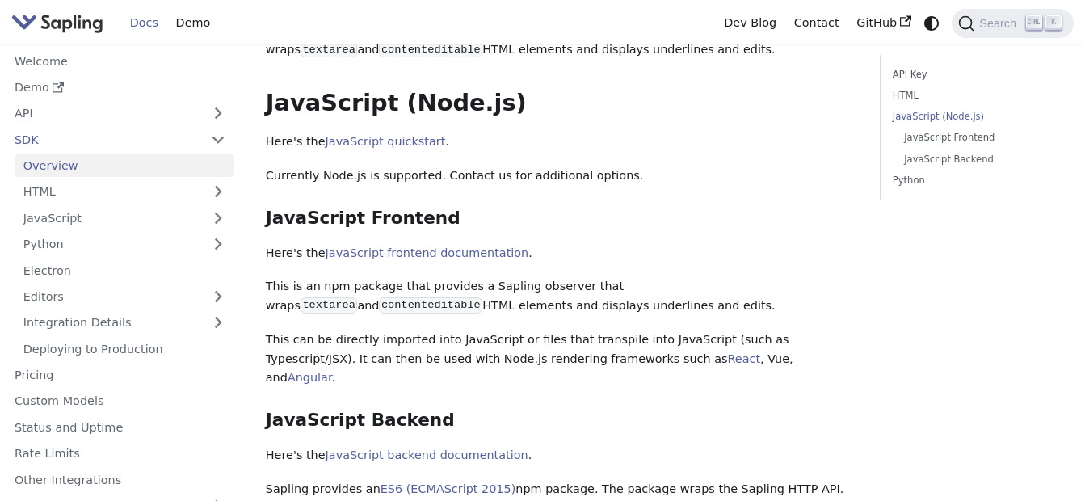
click at [571, 386] on p "This can be directly imported into JavaScript or files that transpile into Java…" at bounding box center [562, 359] width 592 height 57
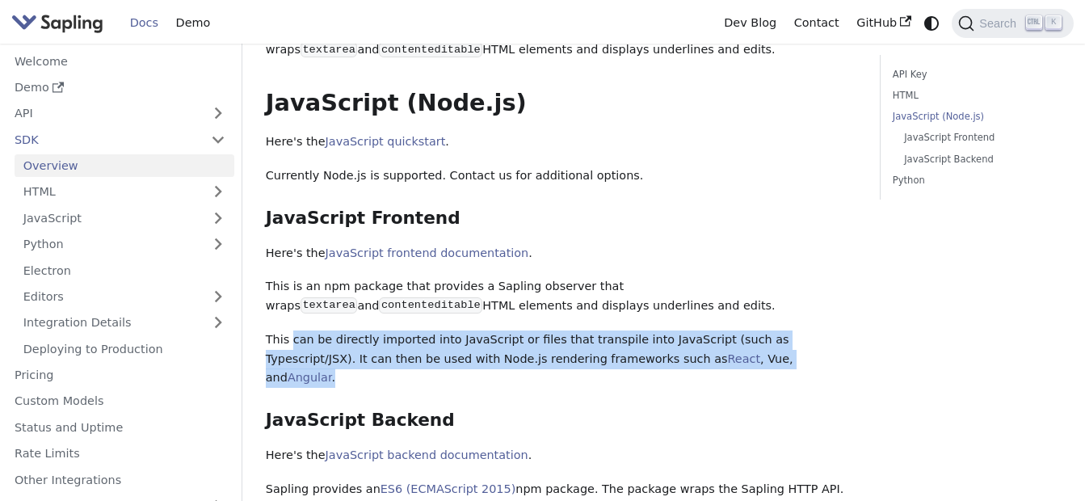
drag, startPoint x: 364, startPoint y: 385, endPoint x: 293, endPoint y: 328, distance: 90.9
click at [293, 328] on div "Overview Sapling has SDKs that assist in grammar checking text for Python and J…" at bounding box center [562, 130] width 592 height 1056
click at [575, 387] on p "This can be directly imported into JavaScript or files that transpile into Java…" at bounding box center [562, 359] width 592 height 57
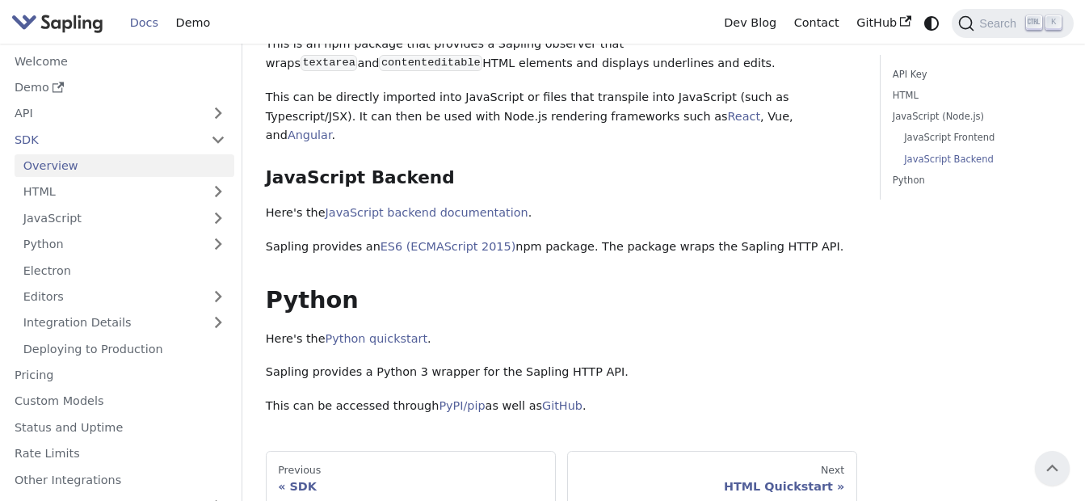
scroll to position [647, 0]
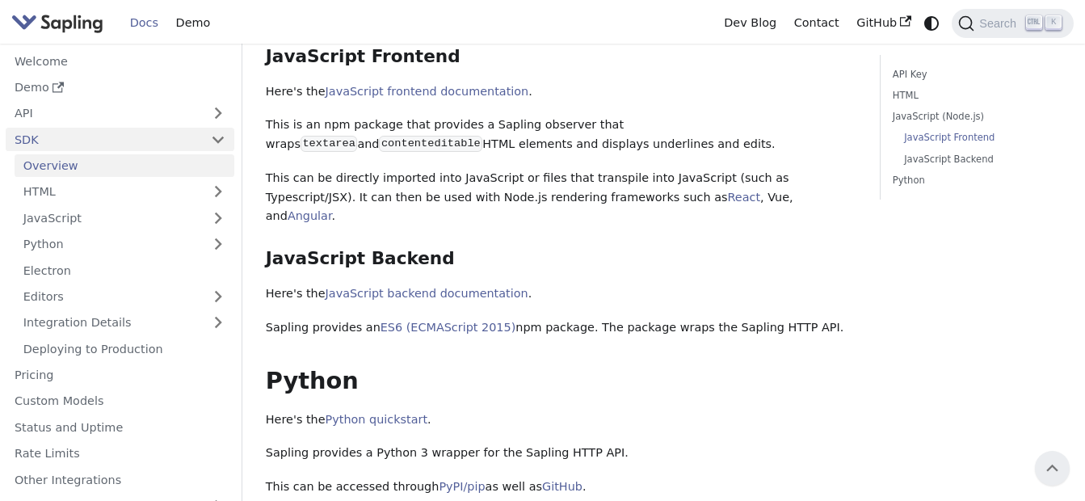
click at [91, 141] on link "SDK" at bounding box center [104, 139] width 196 height 23
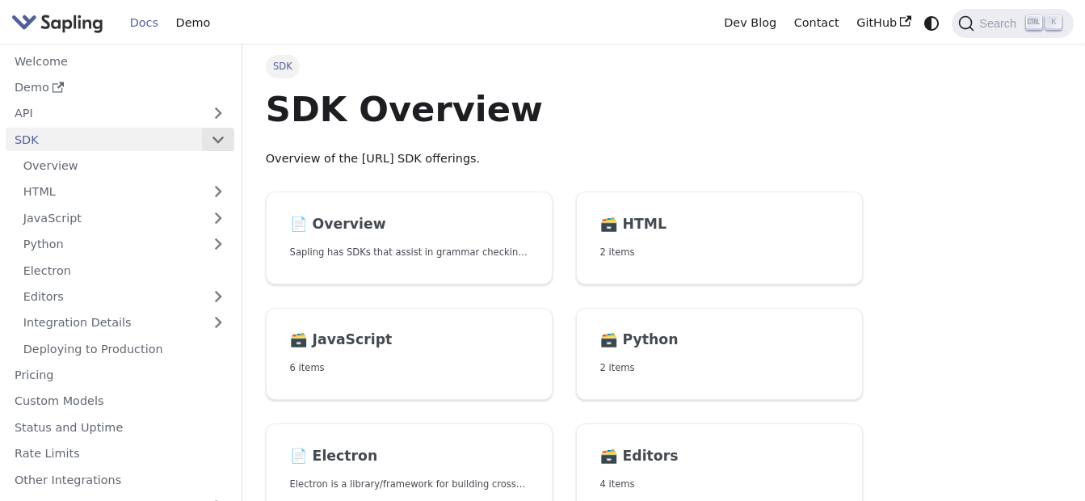
click at [216, 143] on button "Collapse sidebar category 'SDK'" at bounding box center [218, 139] width 32 height 23
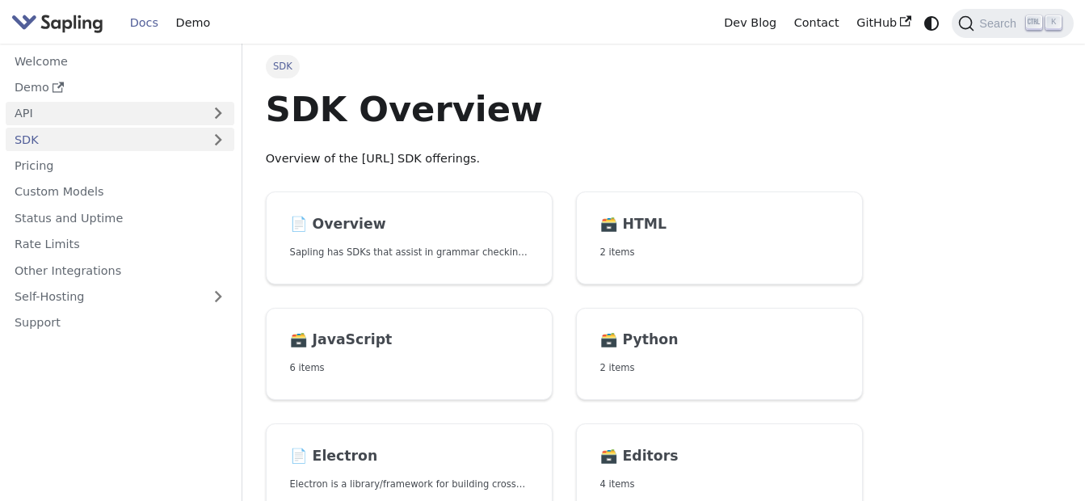
click at [157, 116] on link "API" at bounding box center [104, 113] width 196 height 23
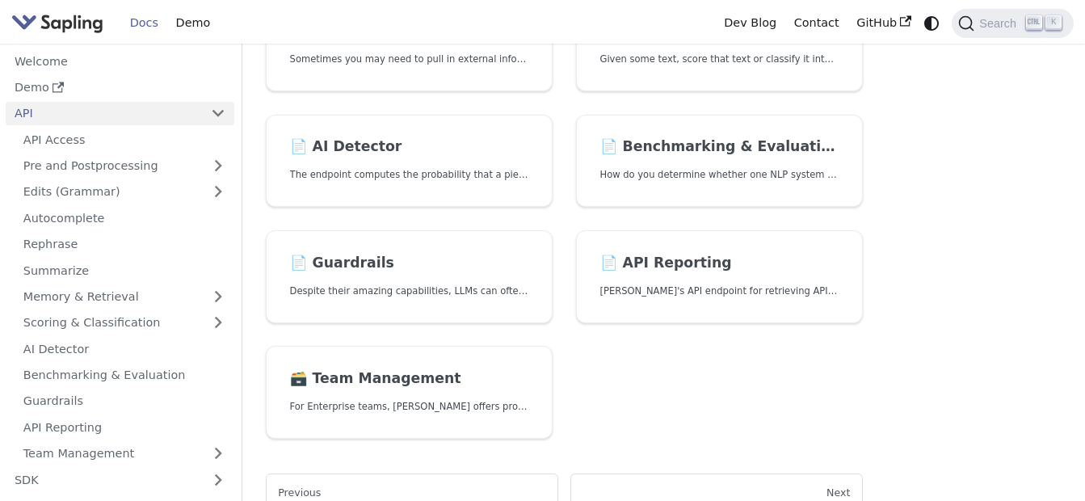
scroll to position [566, 0]
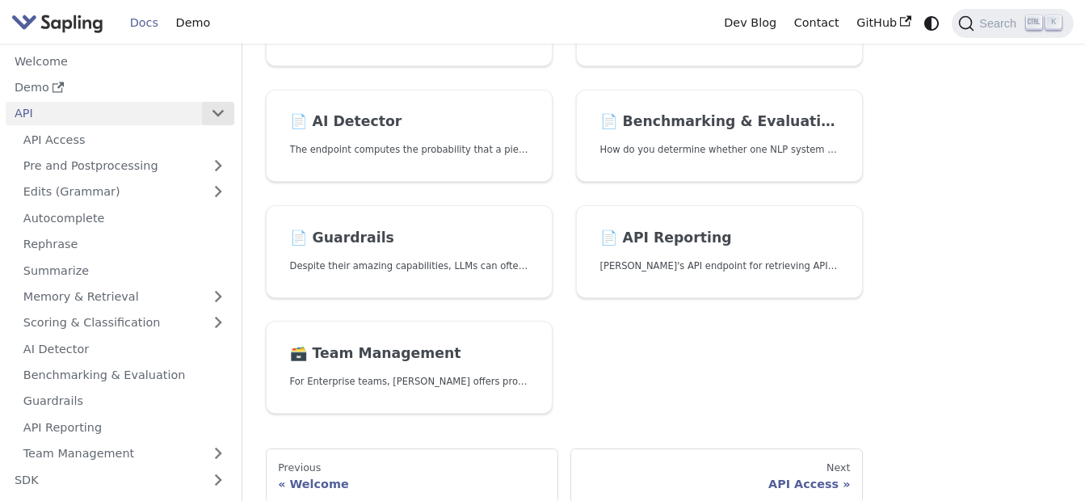
click at [209, 112] on button "Collapse sidebar category 'API'" at bounding box center [218, 113] width 32 height 23
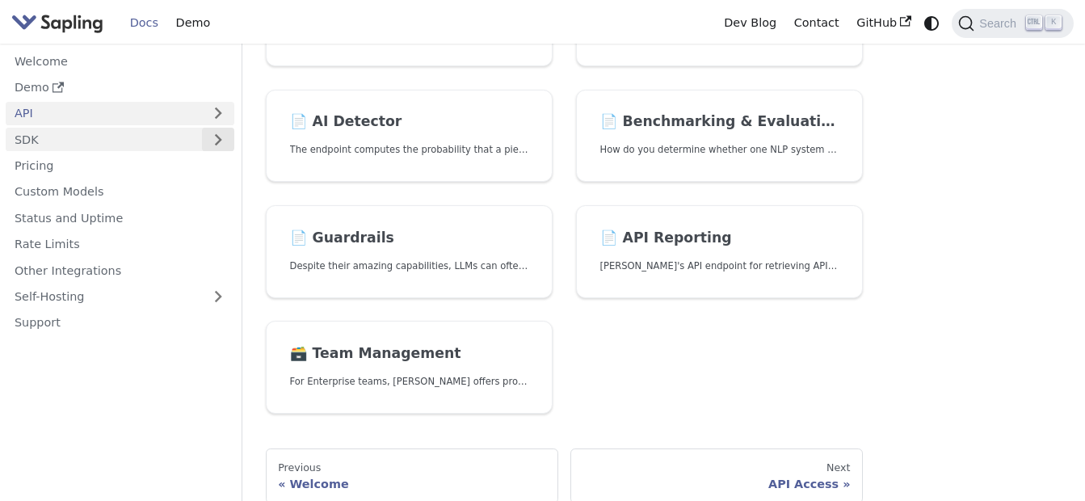
click at [208, 141] on button "Expand sidebar category 'SDK'" at bounding box center [218, 139] width 32 height 23
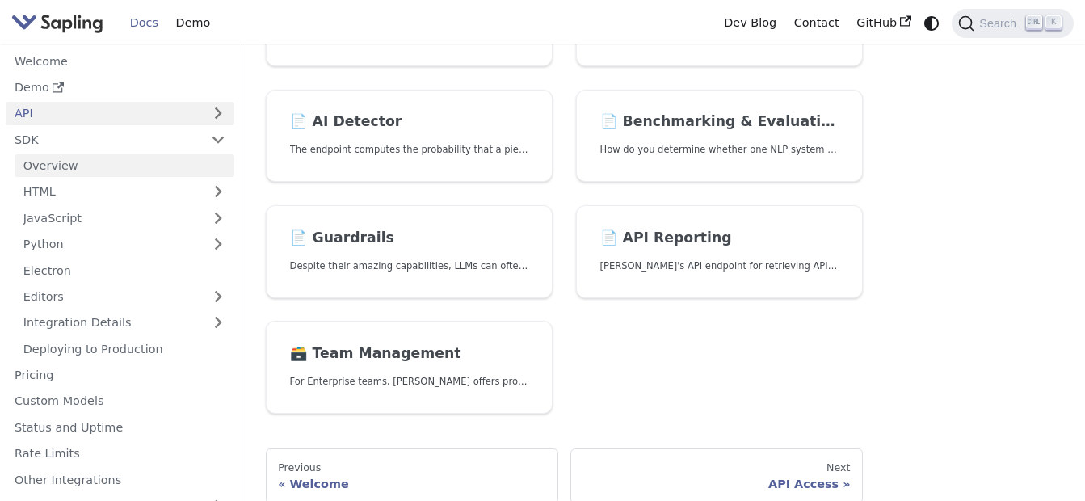
click at [166, 159] on link "Overview" at bounding box center [125, 165] width 220 height 23
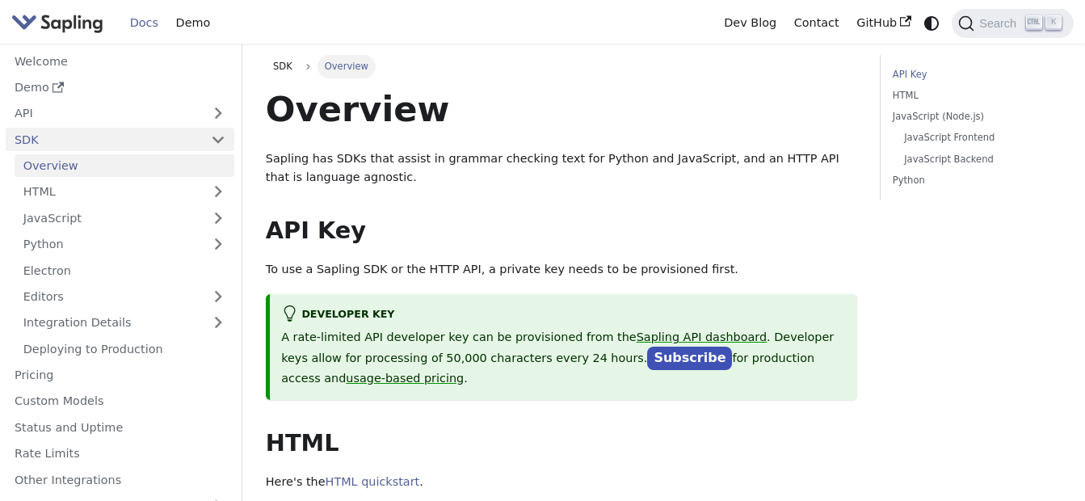
click at [120, 142] on link "SDK" at bounding box center [104, 139] width 196 height 23
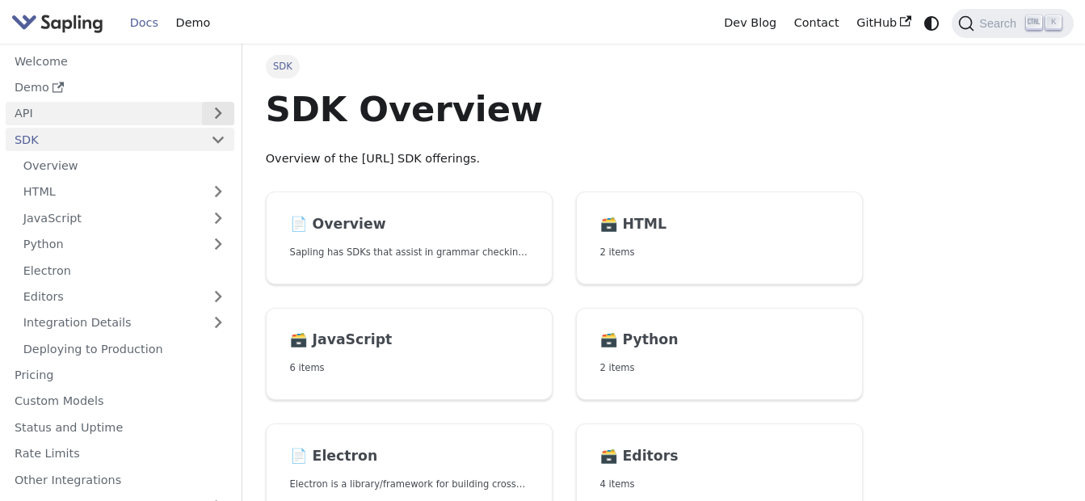
click at [217, 118] on button "Expand sidebar category 'API'" at bounding box center [218, 113] width 32 height 23
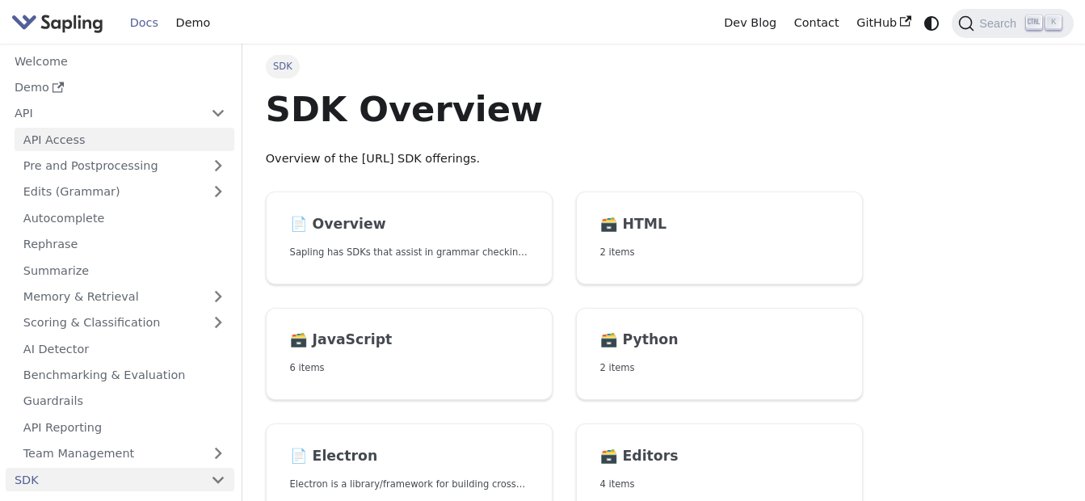
click at [153, 146] on link "API Access" at bounding box center [125, 139] width 220 height 23
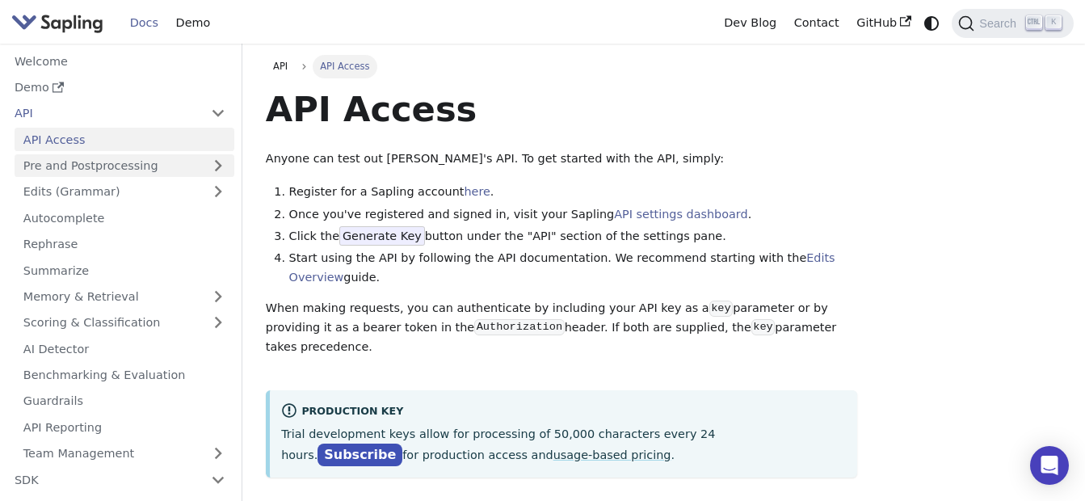
click at [133, 164] on link "Pre and Postprocessing" at bounding box center [125, 165] width 220 height 23
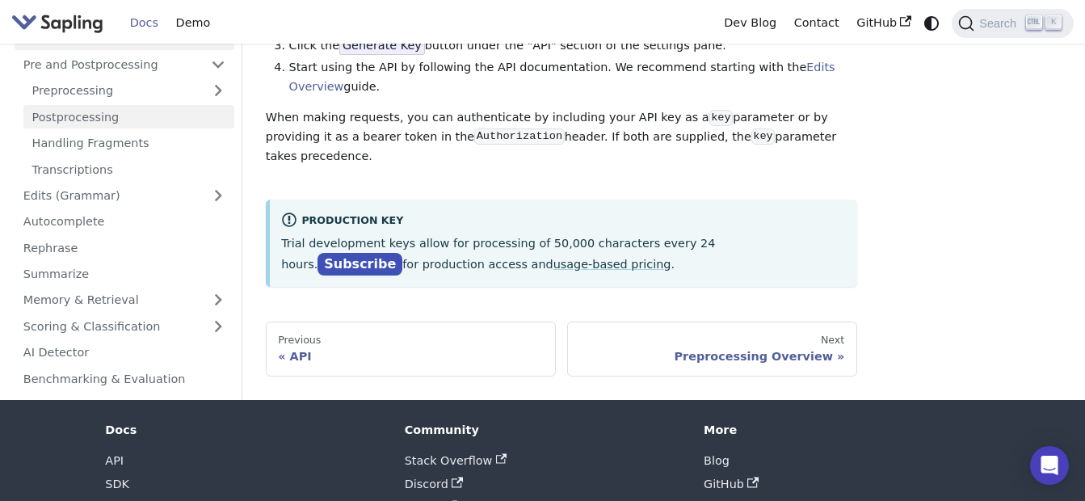
scroll to position [162, 0]
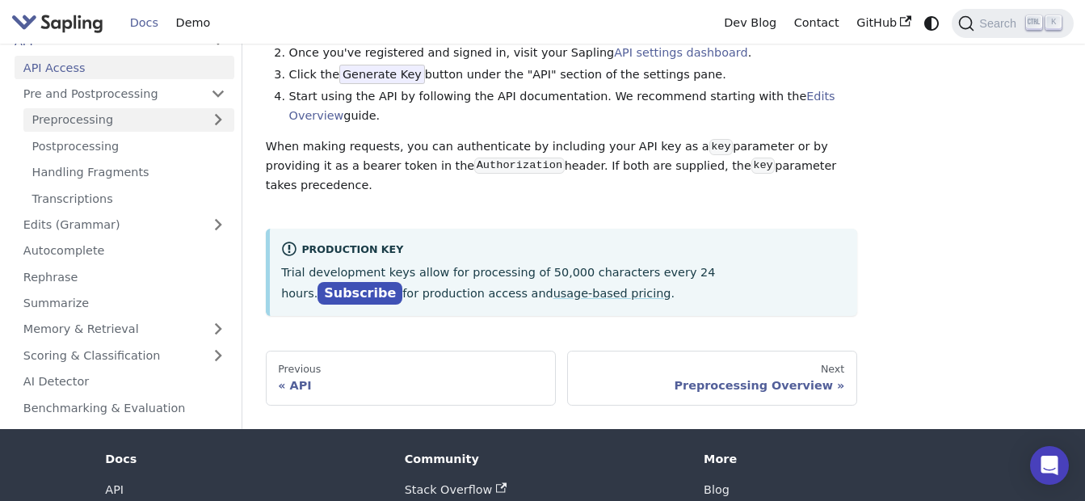
click at [112, 123] on link "Preprocessing" at bounding box center [128, 119] width 211 height 23
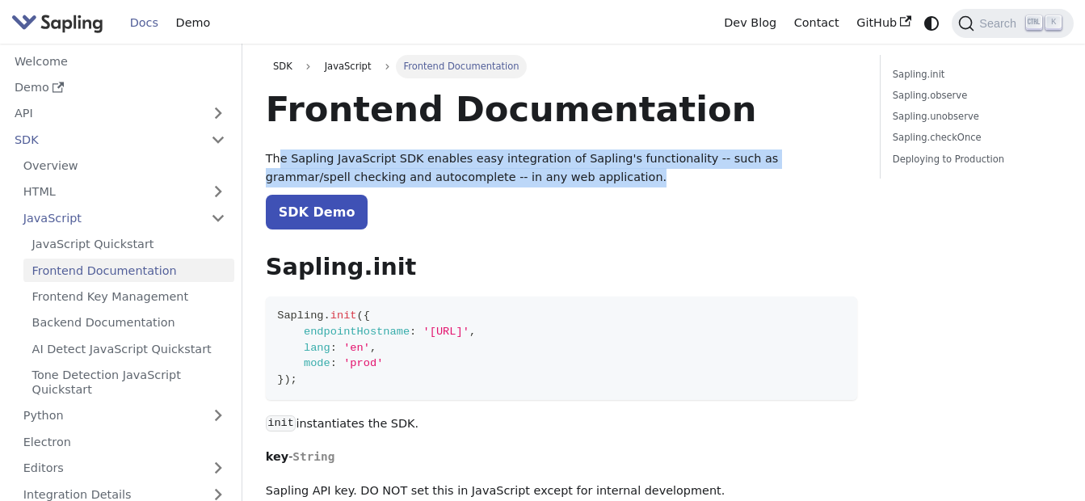
drag, startPoint x: 693, startPoint y: 181, endPoint x: 284, endPoint y: 162, distance: 409.4
click at [284, 162] on p "The Sapling JavaScript SDK enables easy integration of Sapling's functionality …" at bounding box center [562, 169] width 592 height 39
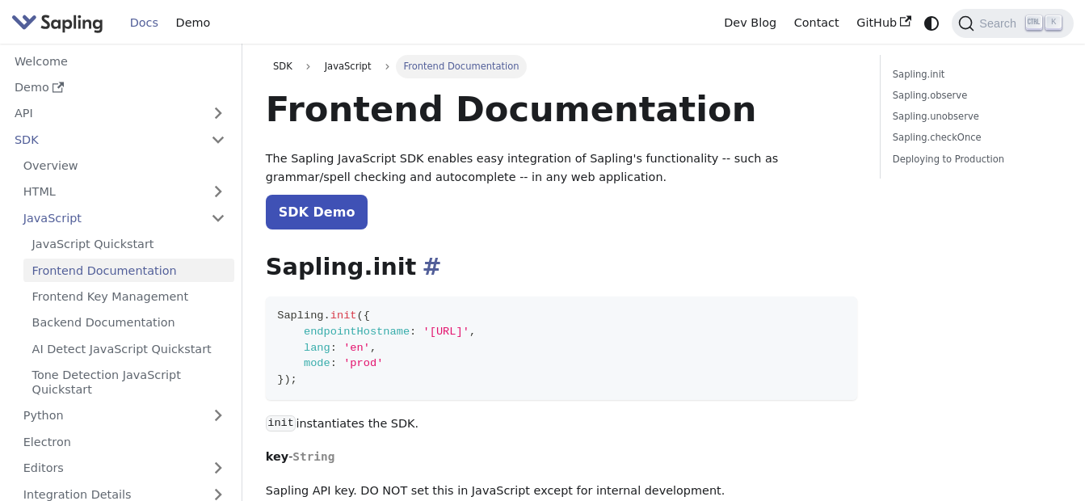
click at [766, 253] on h2 "Sapling.init ​" at bounding box center [562, 267] width 592 height 29
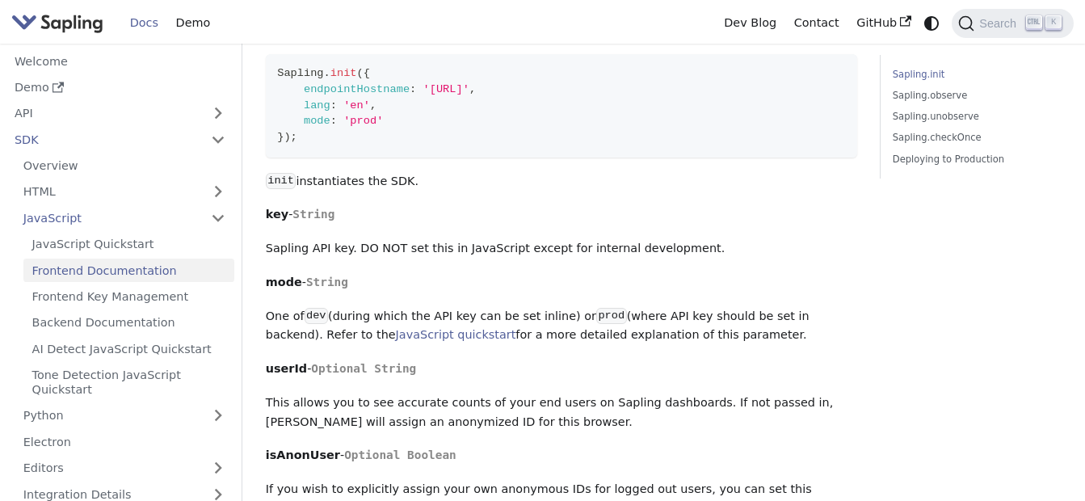
scroll to position [323, 0]
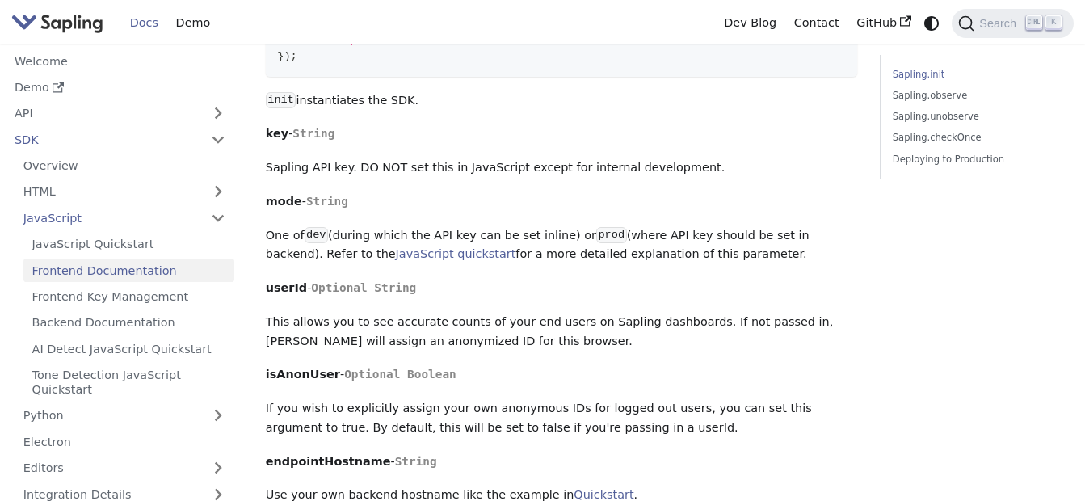
click at [540, 339] on p "This allows you to see accurate counts of your end users on Sapling dashboards.…" at bounding box center [562, 332] width 592 height 39
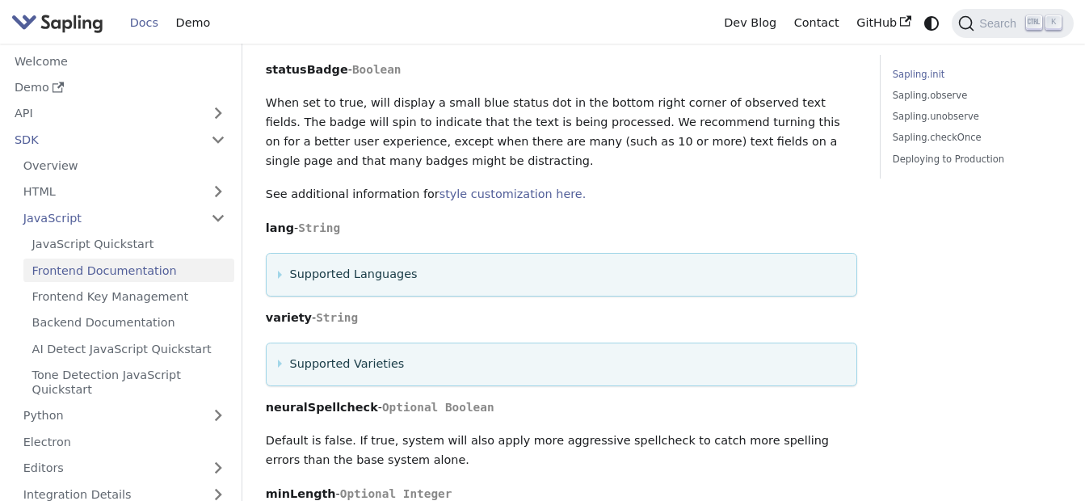
scroll to position [1212, 0]
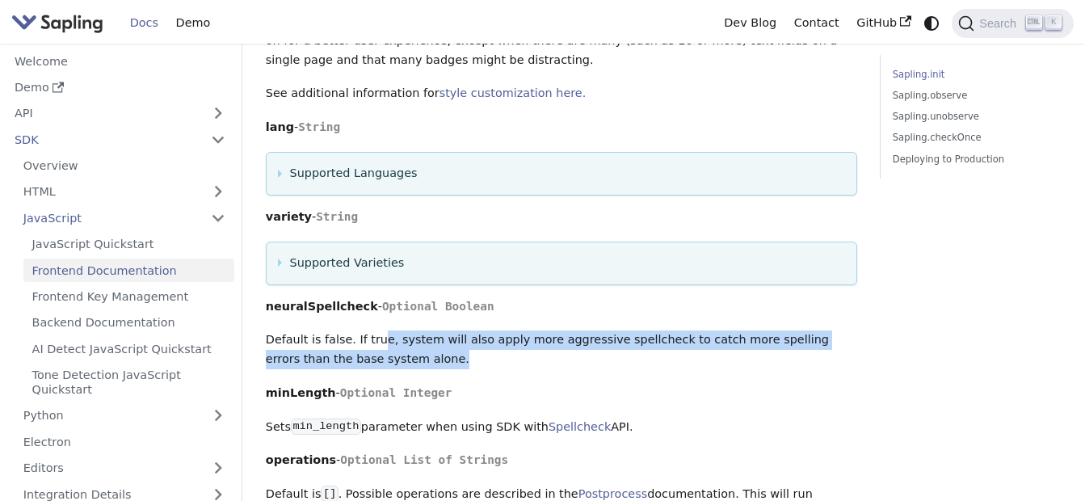
drag, startPoint x: 392, startPoint y: 347, endPoint x: 486, endPoint y: 363, distance: 95.1
click at [486, 363] on p "Default is false. If true, system will also apply more aggressive spellcheck to…" at bounding box center [562, 350] width 592 height 39
drag, startPoint x: 486, startPoint y: 363, endPoint x: 535, endPoint y: 380, distance: 52.1
click at [535, 369] on p "Default is false. If true, system will also apply more aggressive spellcheck to…" at bounding box center [562, 350] width 592 height 39
drag, startPoint x: 499, startPoint y: 373, endPoint x: 325, endPoint y: 340, distance: 177.7
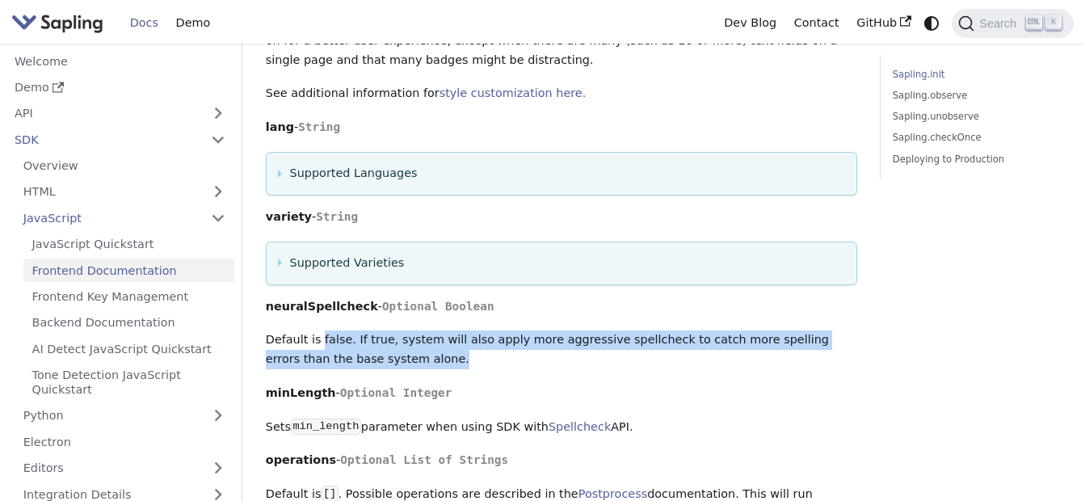
click at [325, 340] on div "Frontend Documentation The Sapling JavaScript SDK enables easy integration of S…" at bounding box center [562, 508] width 592 height 3267
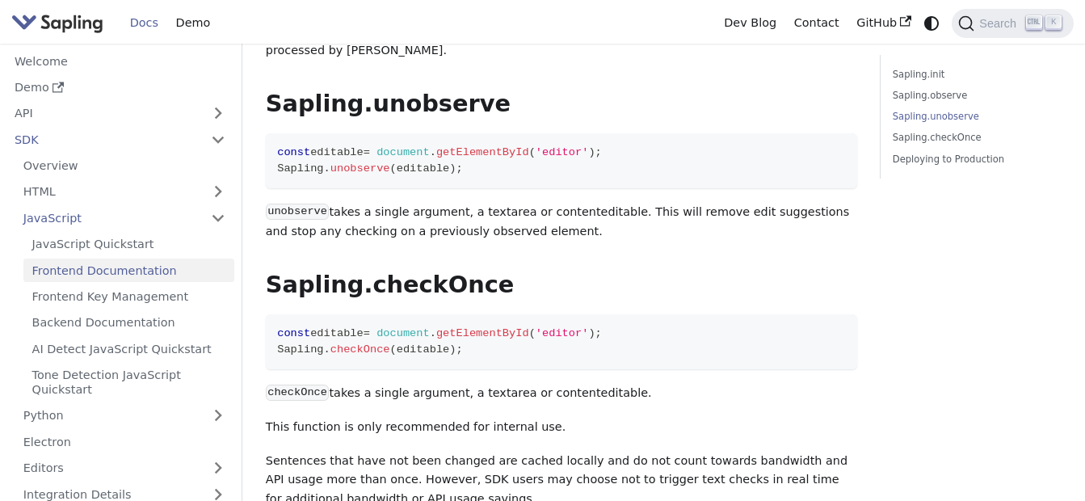
scroll to position [2667, 0]
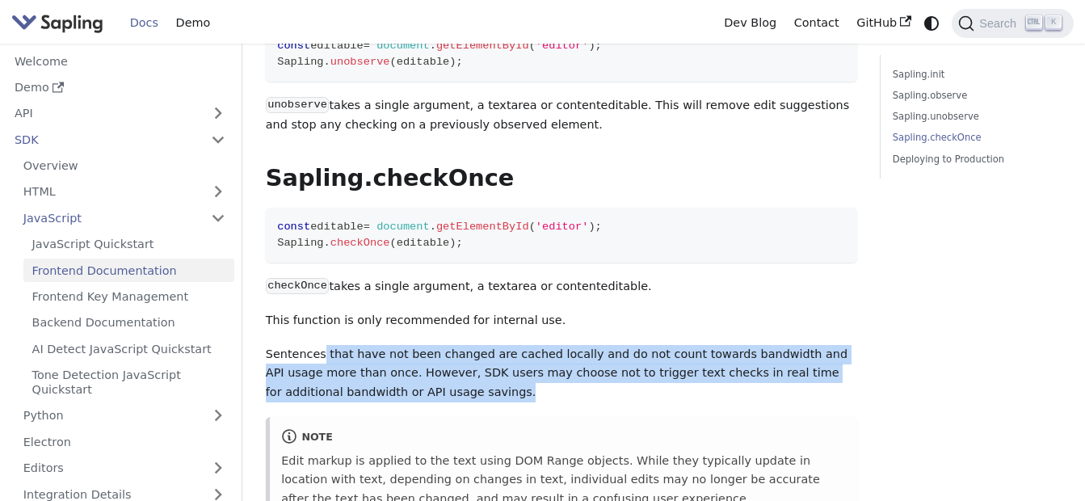
drag, startPoint x: 323, startPoint y: 377, endPoint x: 564, endPoint y: 407, distance: 242.7
click at [564, 402] on p "Sentences that have not been changed are cached locally and do not count toward…" at bounding box center [562, 373] width 592 height 57
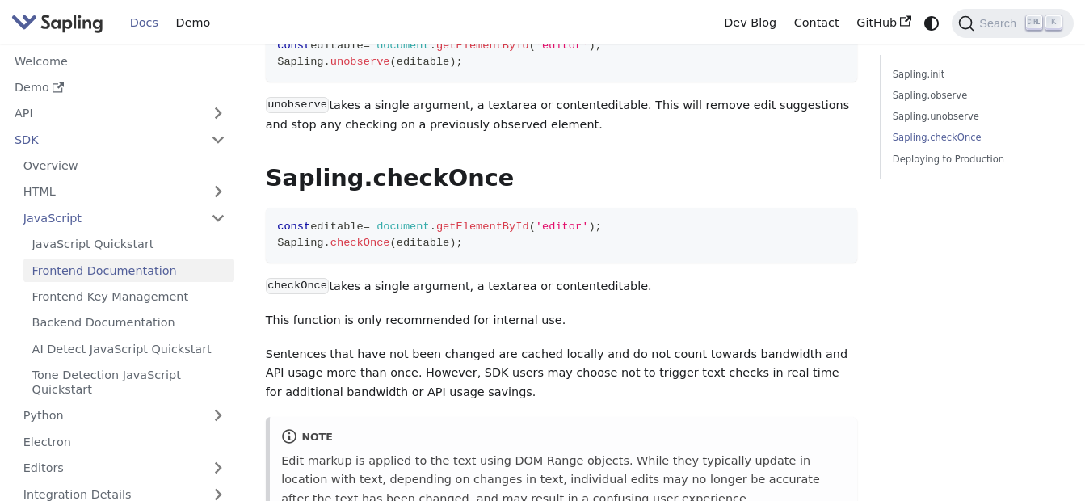
drag, startPoint x: 564, startPoint y: 407, endPoint x: 634, endPoint y: 429, distance: 73.6
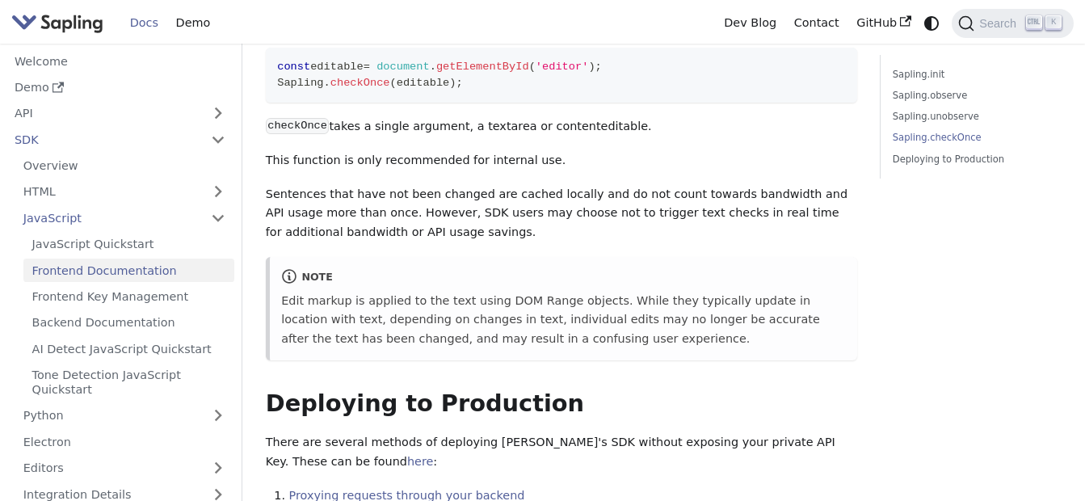
scroll to position [2829, 0]
click at [553, 241] on p "Sentences that have not been changed are cached locally and do not count toward…" at bounding box center [562, 211] width 592 height 57
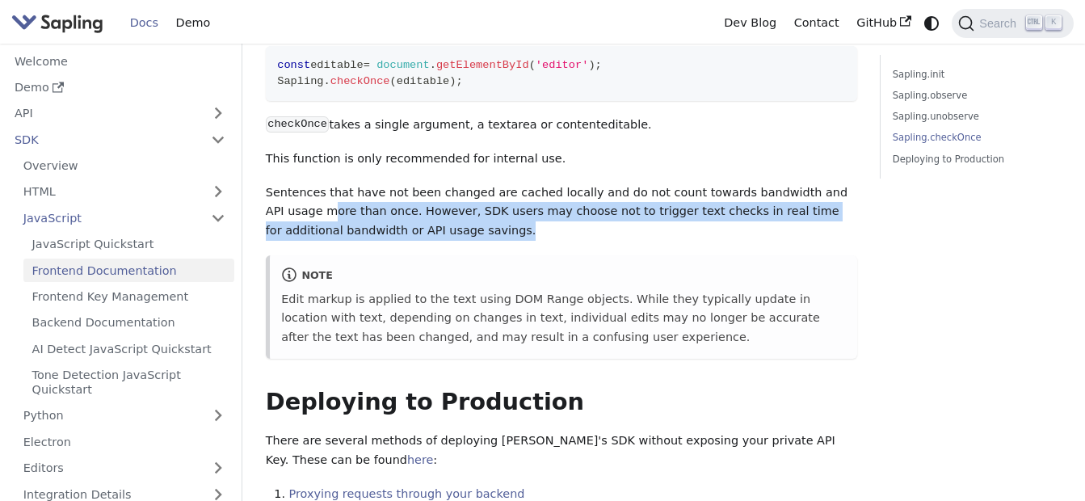
drag, startPoint x: 546, startPoint y: 254, endPoint x: 342, endPoint y: 225, distance: 206.4
click at [342, 225] on p "Sentences that have not been changed are cached locally and do not count toward…" at bounding box center [562, 211] width 592 height 57
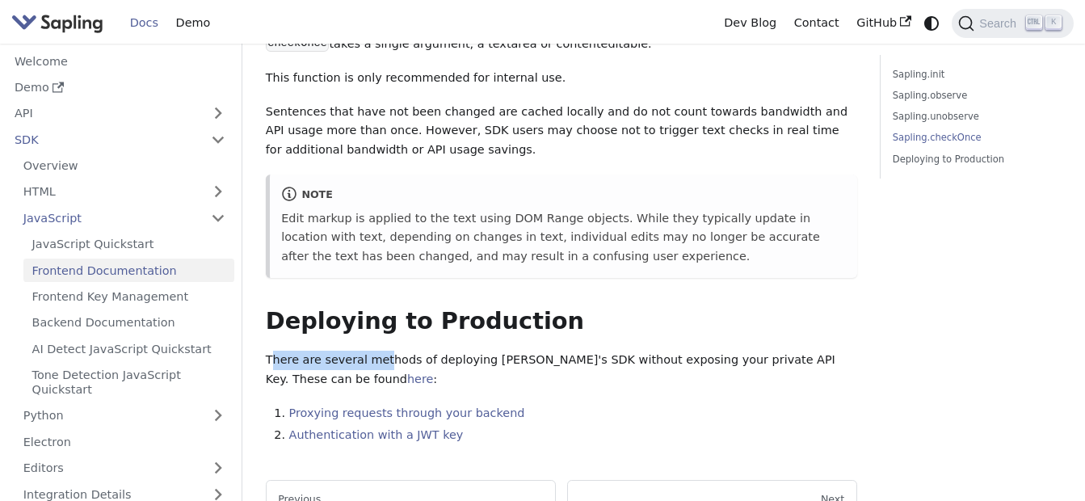
drag, startPoint x: 276, startPoint y: 385, endPoint x: 397, endPoint y: 382, distance: 121.3
click at [397, 382] on p "There are several methods of deploying [PERSON_NAME]'s SDK without exposing you…" at bounding box center [562, 370] width 592 height 39
click at [615, 390] on p "There are several methods of deploying [PERSON_NAME]'s SDK without exposing you…" at bounding box center [562, 370] width 592 height 39
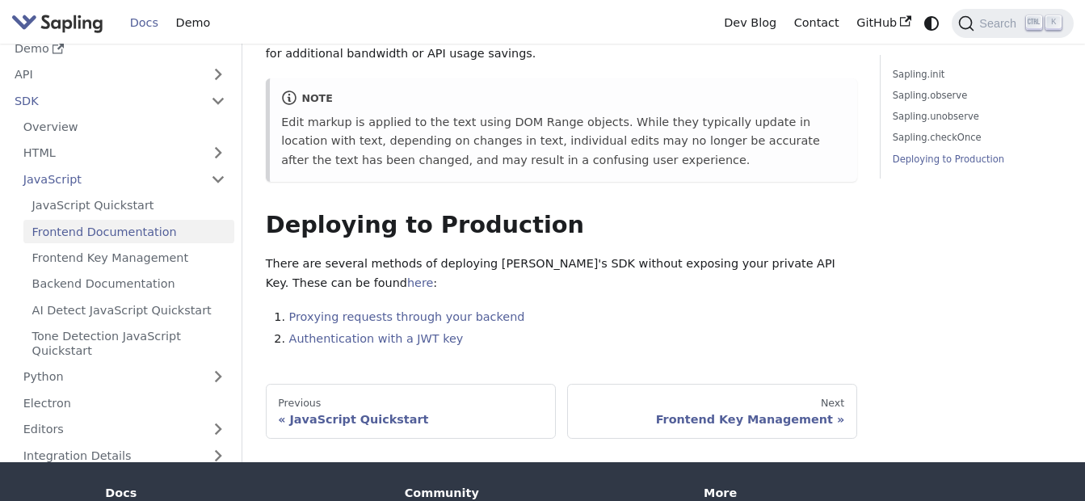
scroll to position [3071, 0]
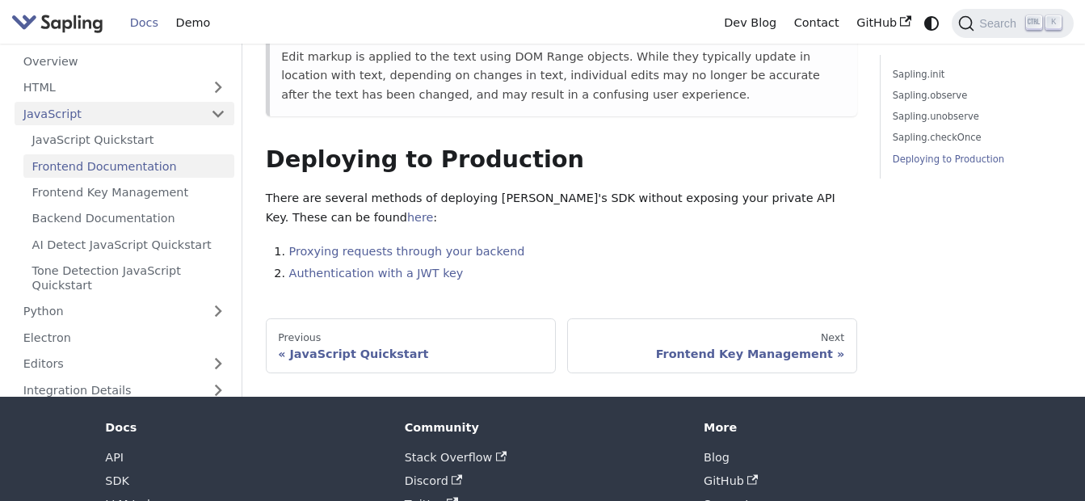
click at [146, 125] on link "JavaScript" at bounding box center [125, 113] width 220 height 23
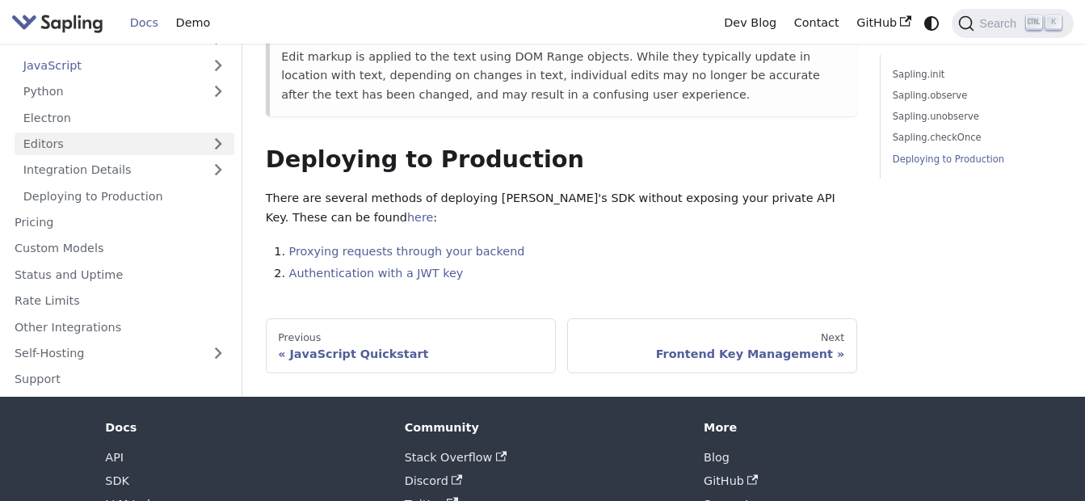
scroll to position [0, 0]
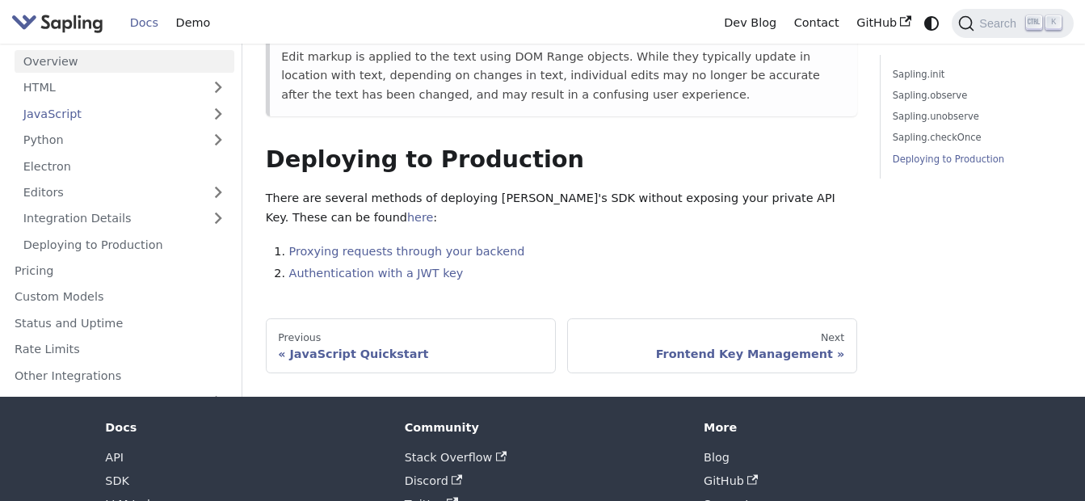
click at [74, 74] on link "Overview" at bounding box center [125, 61] width 220 height 23
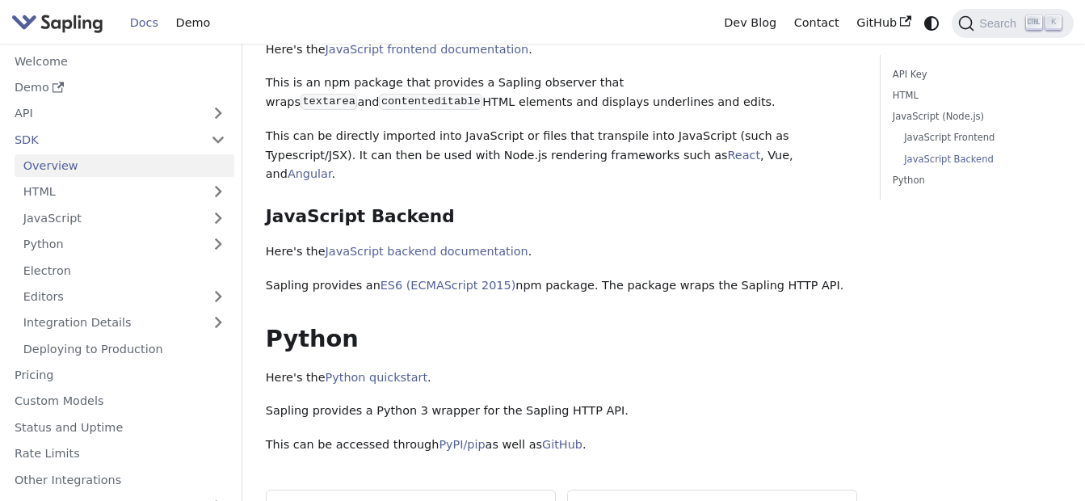
scroll to position [727, 0]
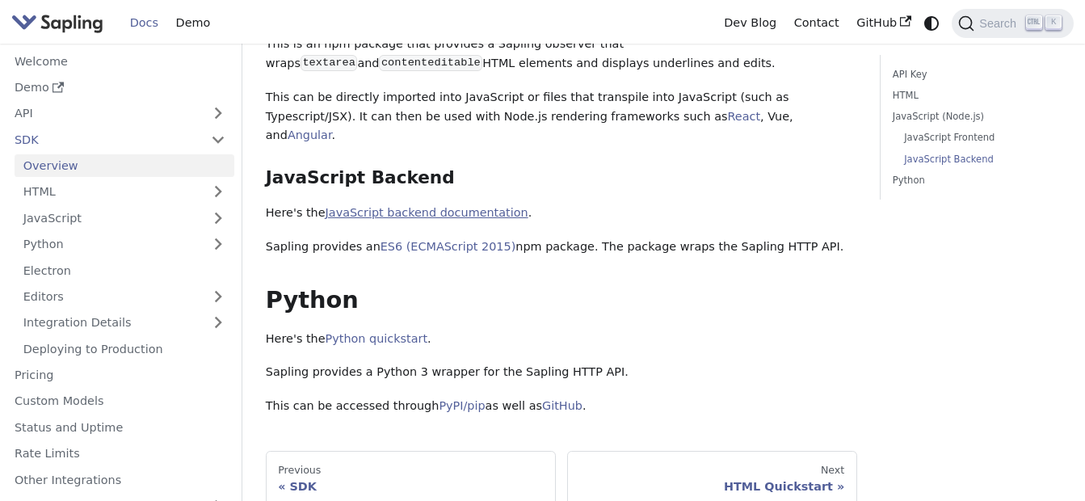
click at [449, 209] on link "JavaScript backend documentation" at bounding box center [427, 212] width 203 height 13
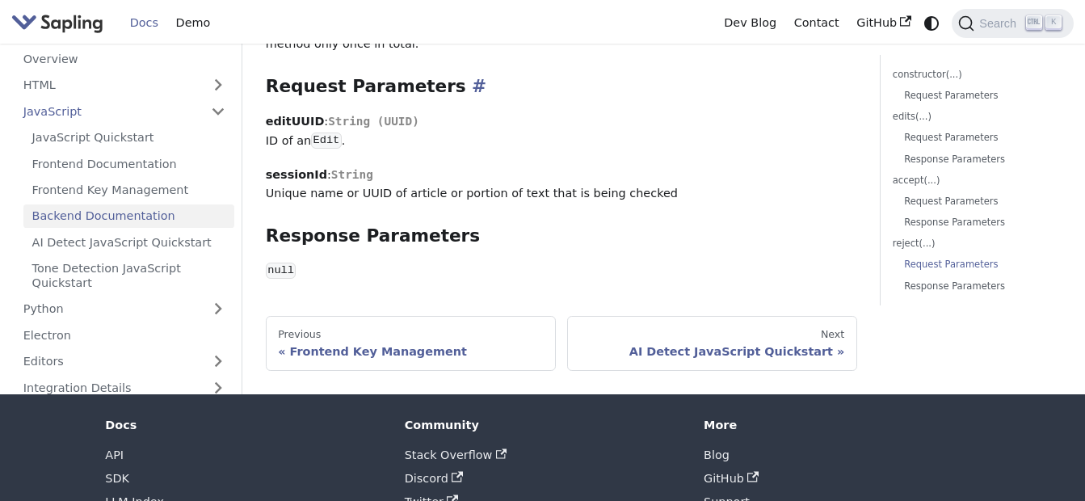
scroll to position [2586, 0]
